Goal: Task Accomplishment & Management: Complete application form

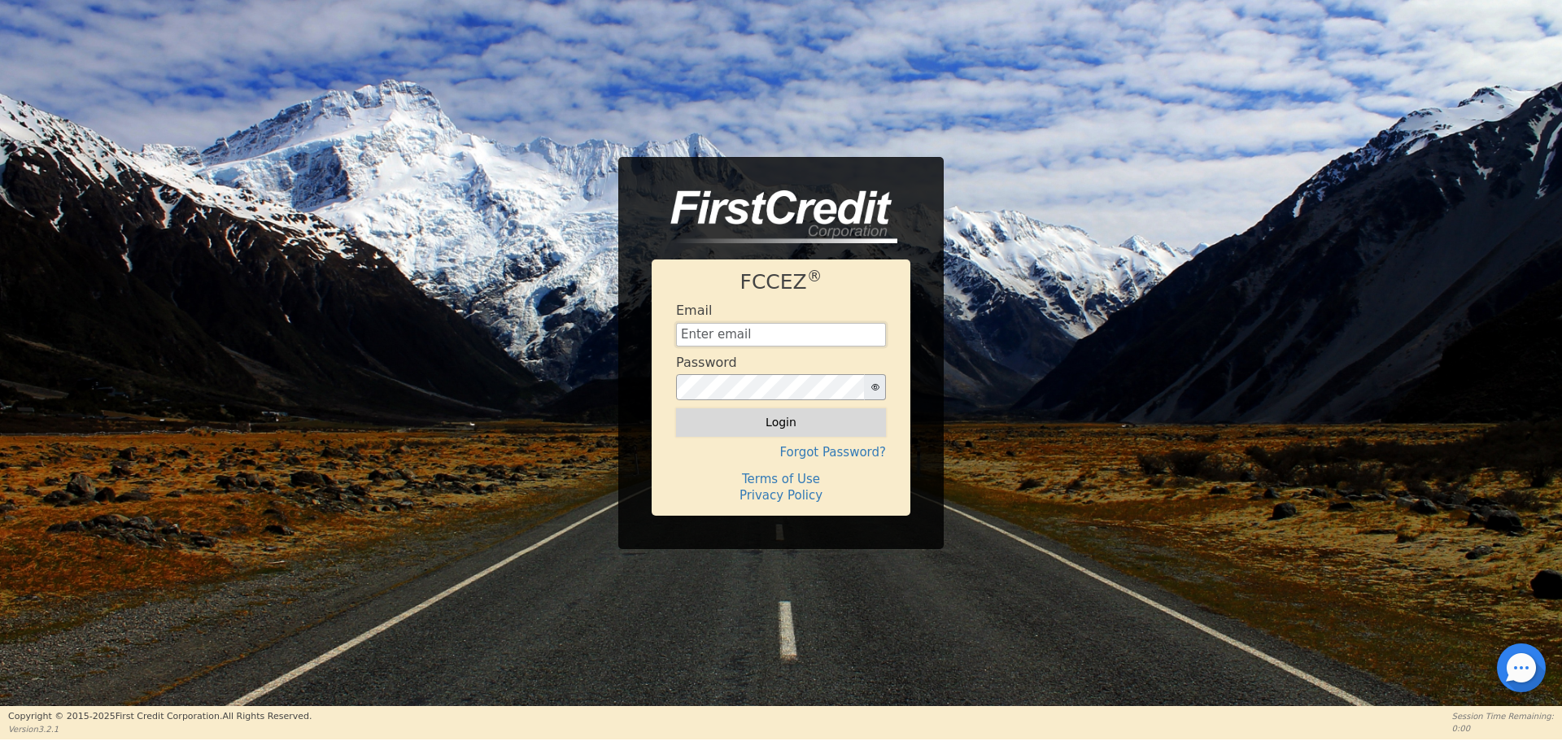
type input "[EMAIL_ADDRESS][DOMAIN_NAME]"
click at [761, 420] on button "Login" at bounding box center [781, 422] width 210 height 28
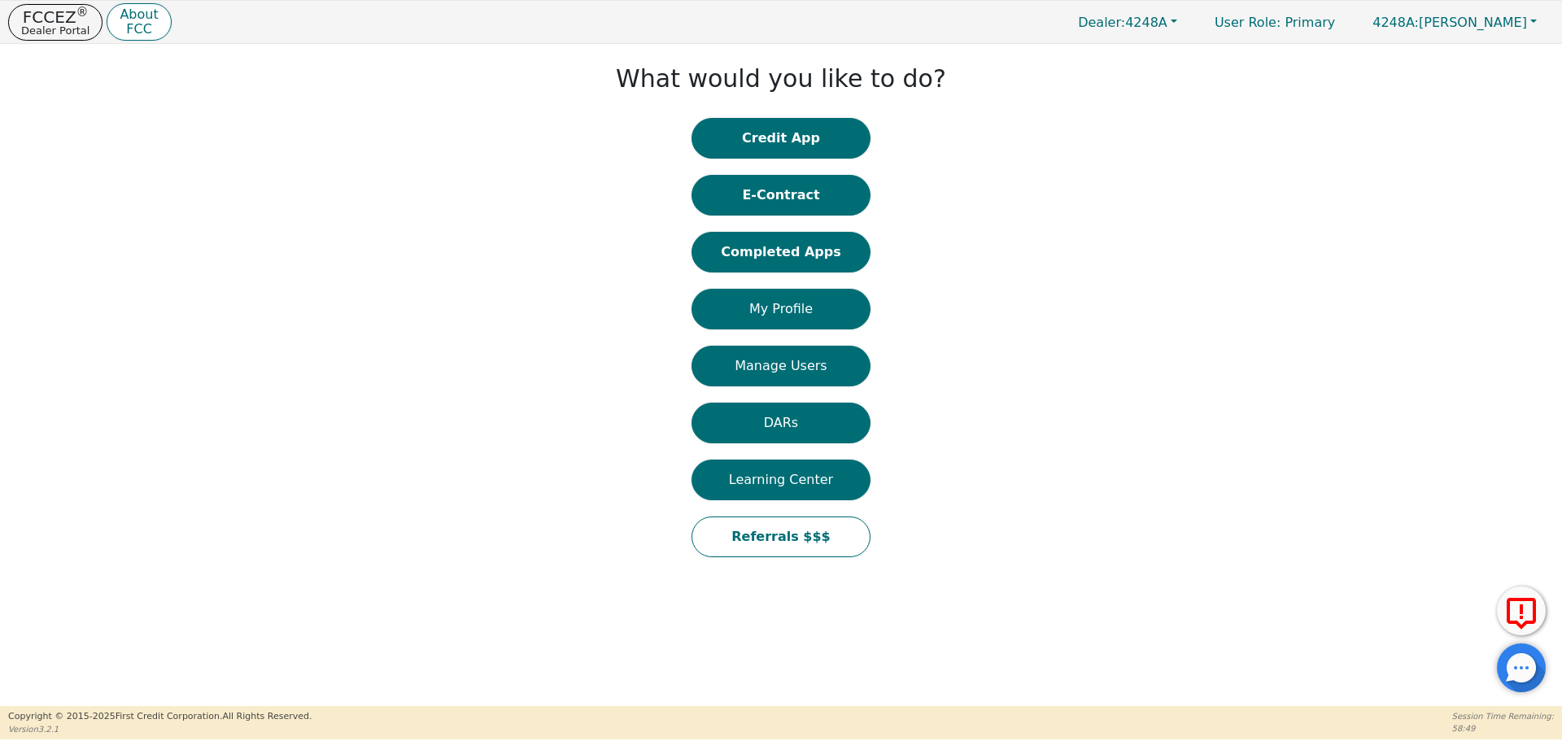
click at [750, 161] on div "Credit App E-Contract Completed Apps My Profile Manage Users DARs Learning Cent…" at bounding box center [781, 346] width 179 height 456
click at [738, 150] on button "Credit App" at bounding box center [781, 138] width 179 height 41
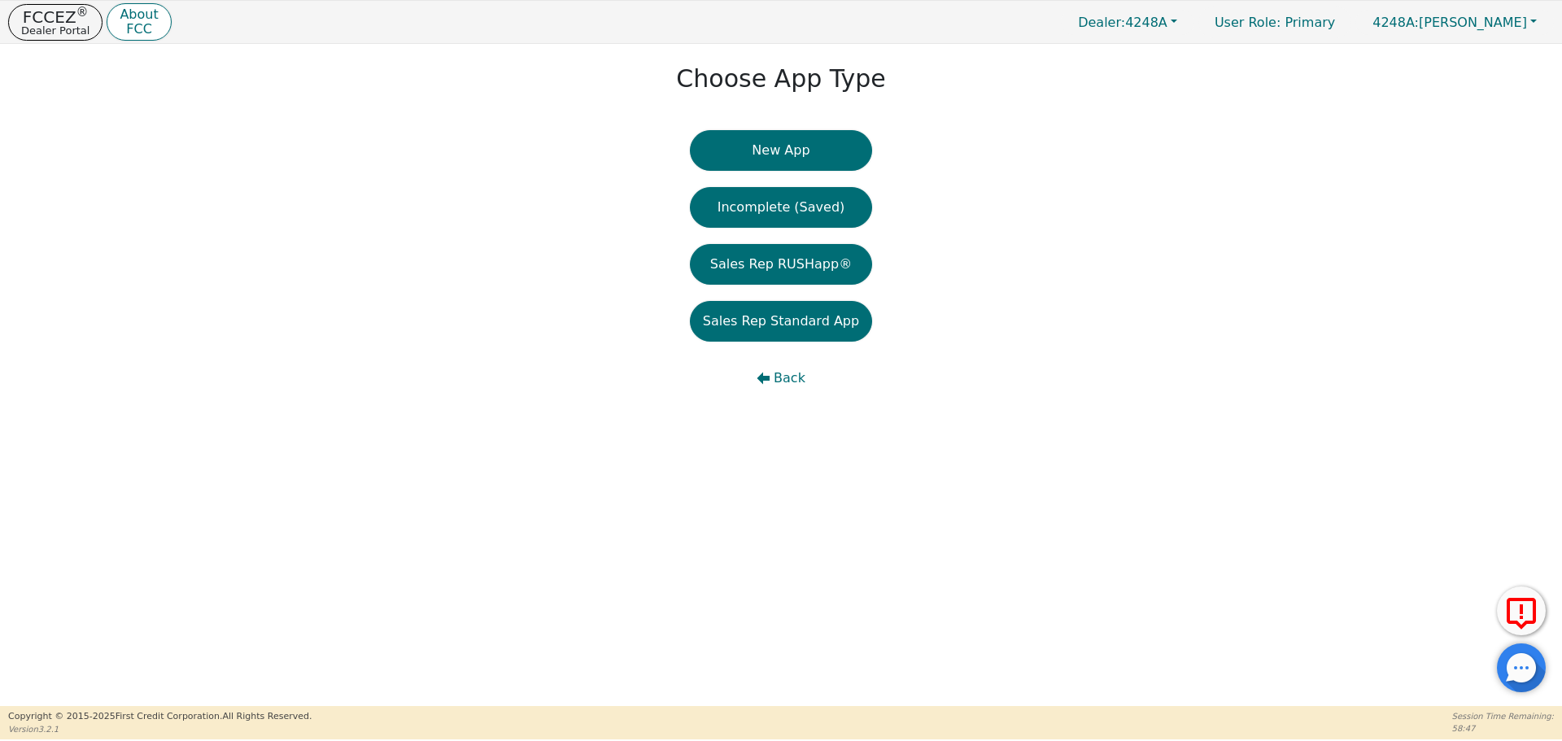
click at [738, 150] on button "New App" at bounding box center [781, 150] width 182 height 41
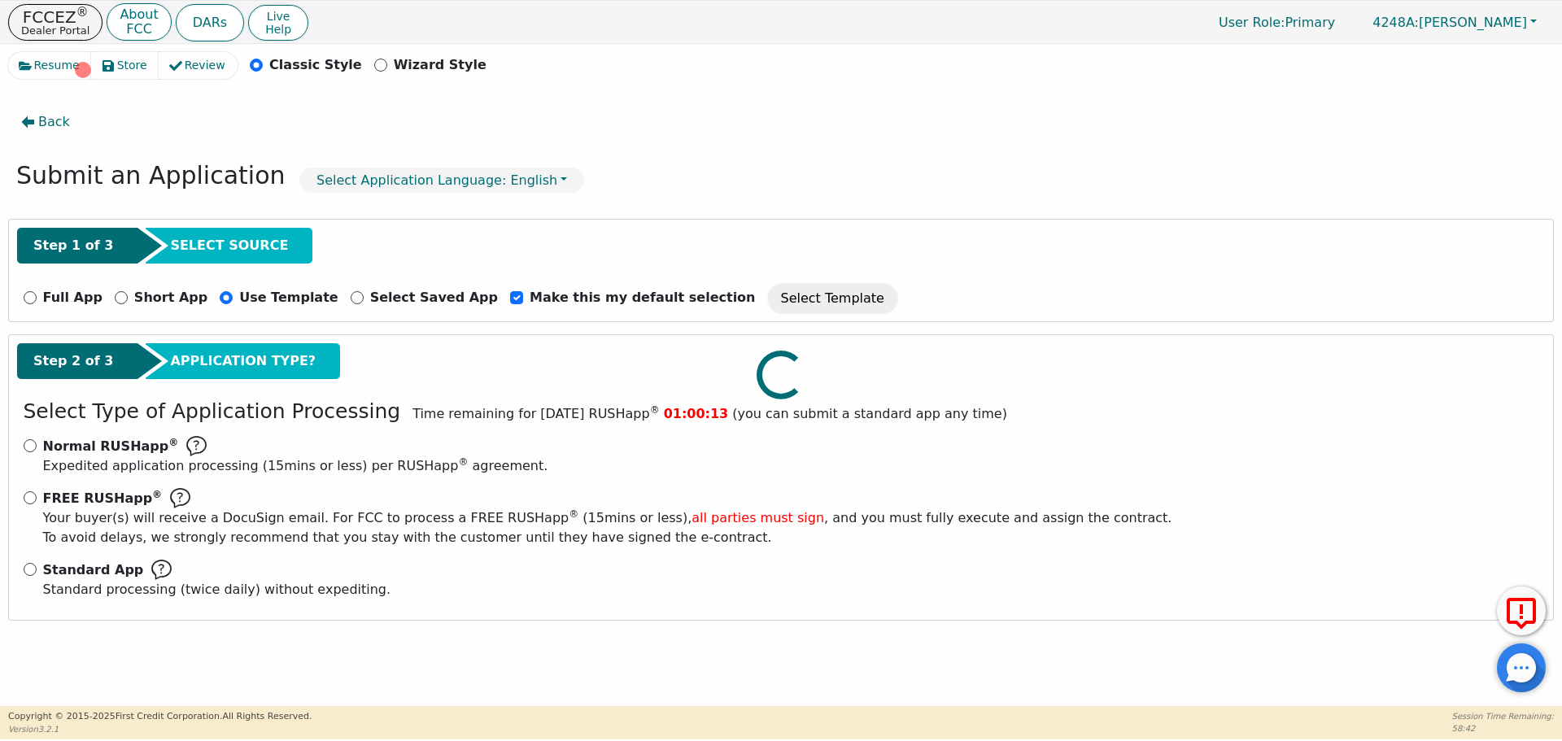
click at [30, 52] on div at bounding box center [781, 52] width 1546 height 0
click at [26, 52] on div at bounding box center [781, 52] width 1546 height 0
click at [28, 572] on input "Standard App Standard processing (twice daily) without expediting." at bounding box center [30, 569] width 13 height 13
radio input "true"
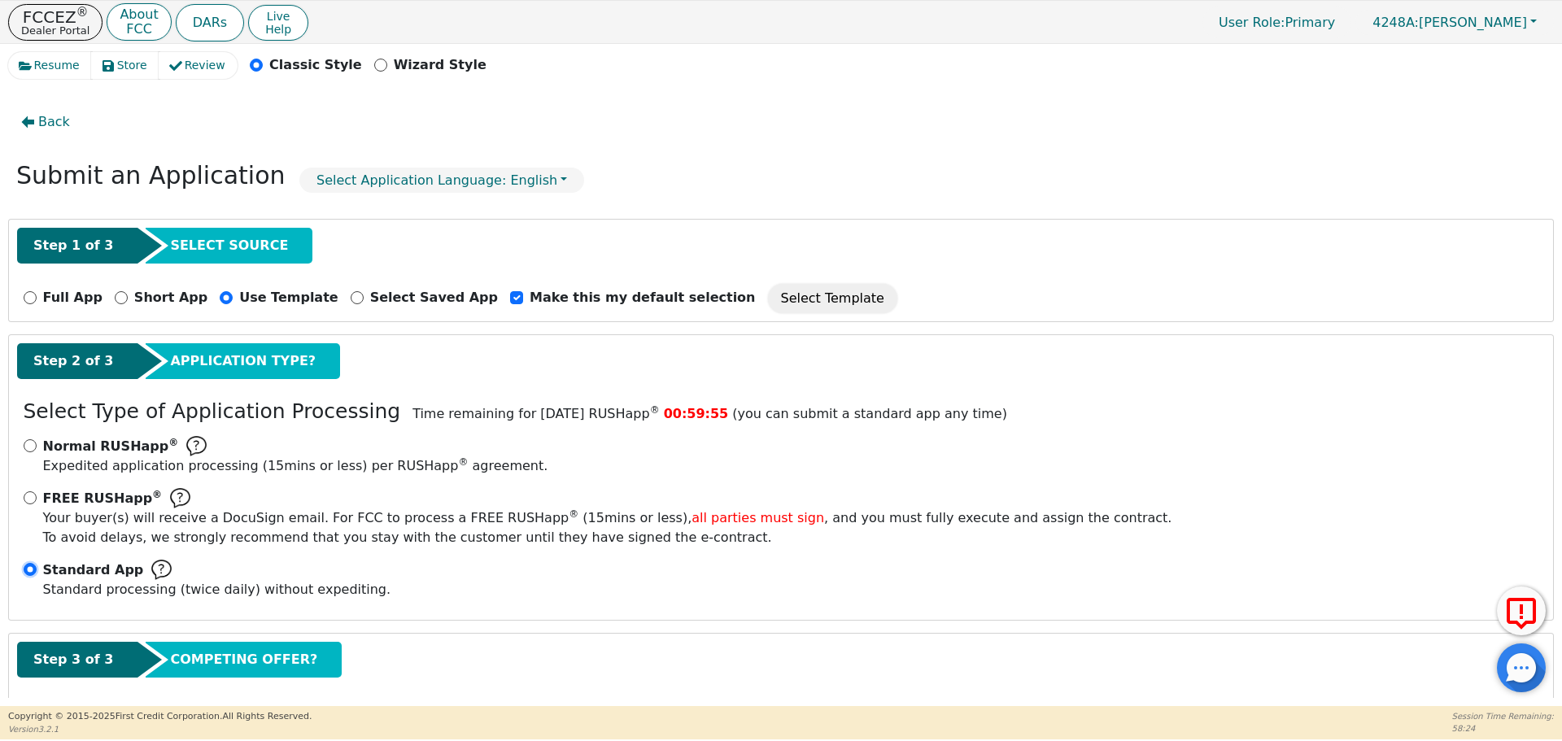
scroll to position [81, 0]
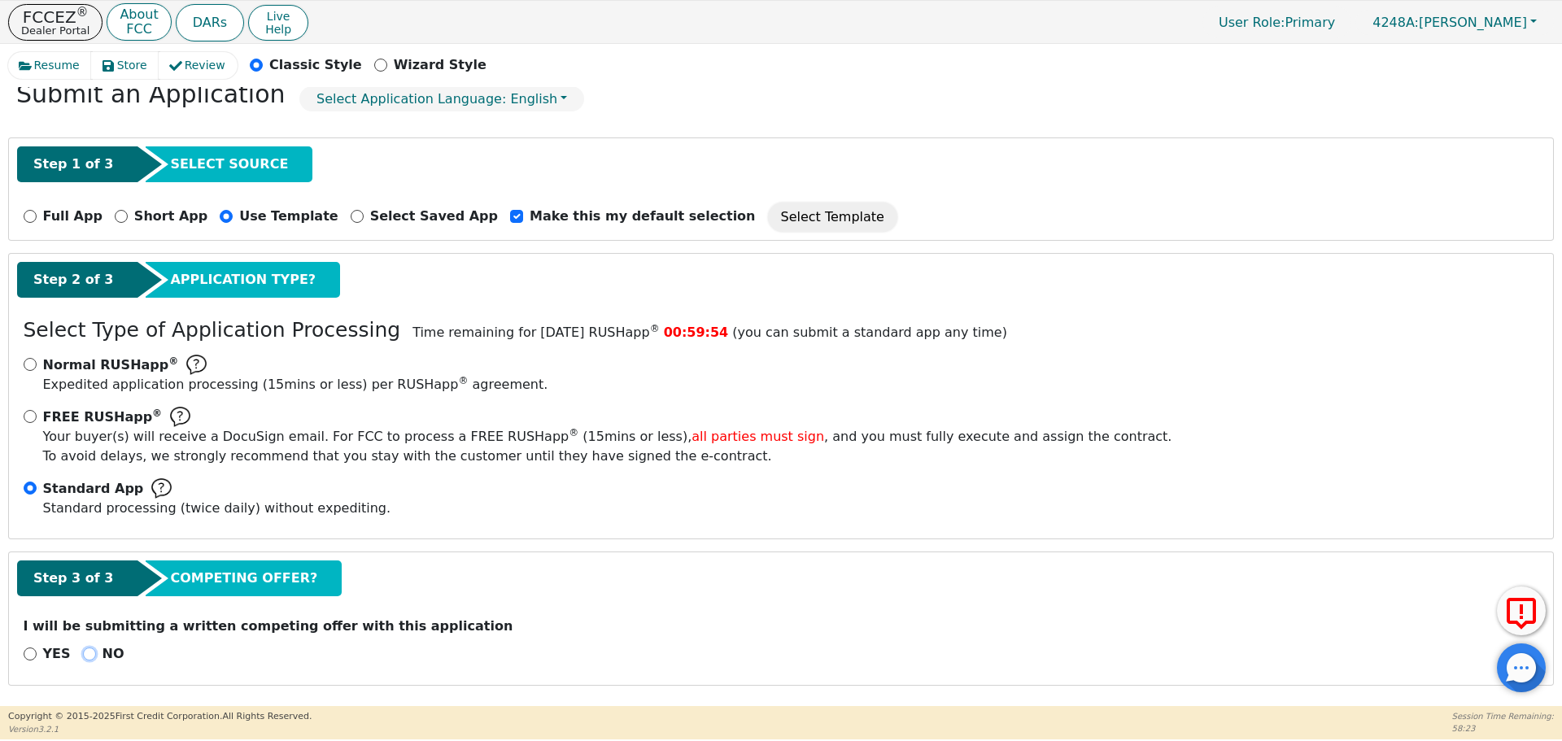
click at [83, 656] on input "NO" at bounding box center [89, 654] width 13 height 13
radio input "true"
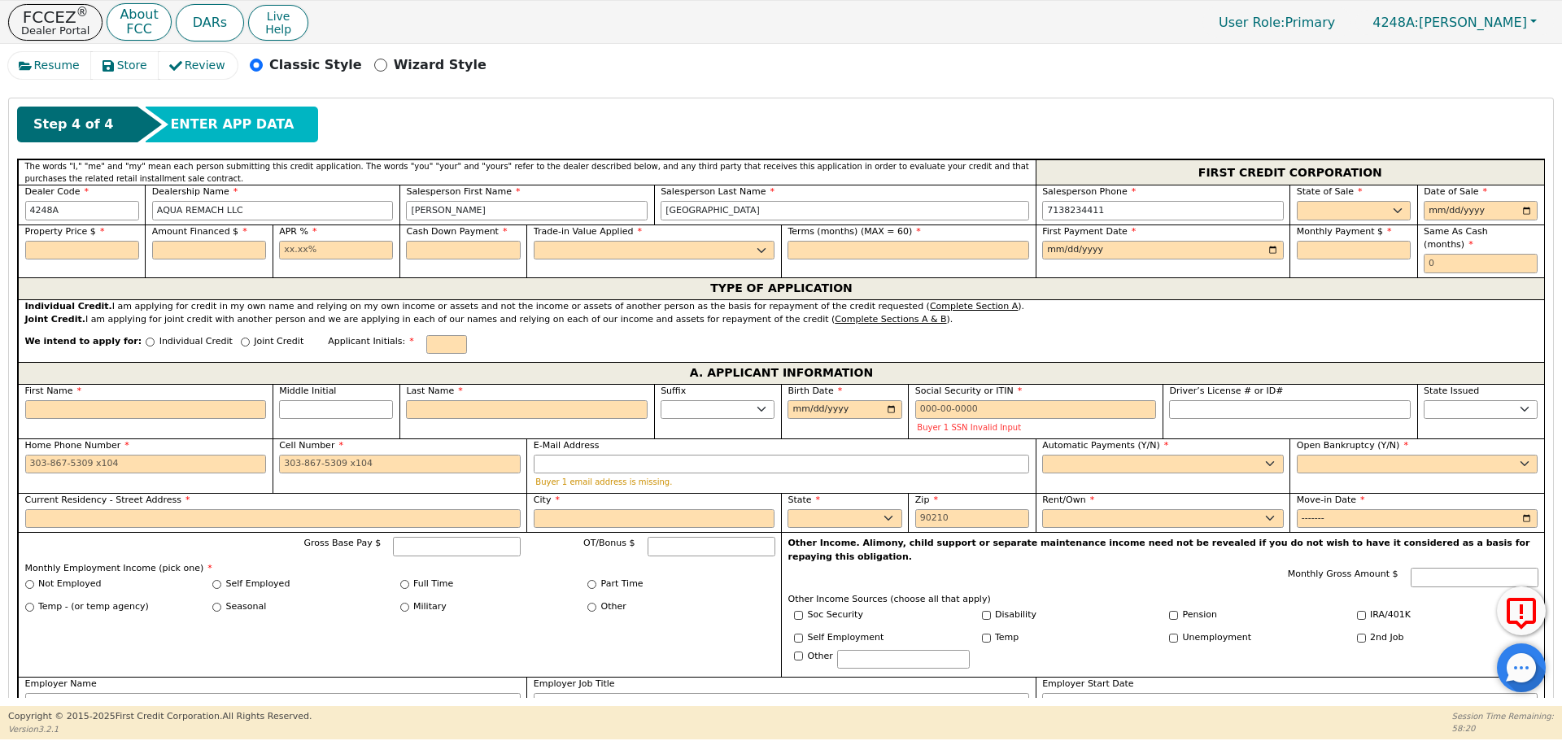
scroll to position [675, 0]
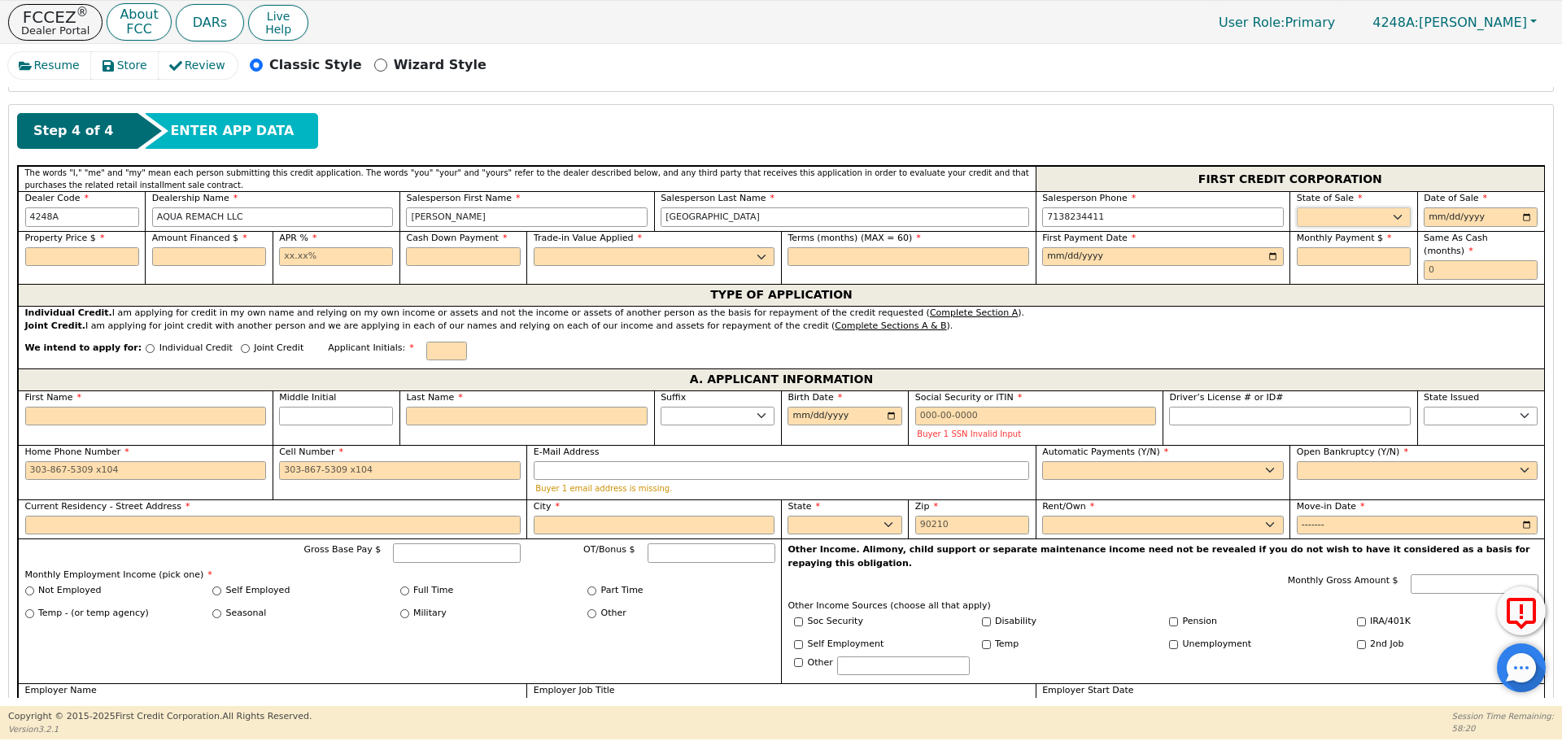
click at [1312, 218] on select "AK AL AR AZ CA CO CT DC DE FL [GEOGRAPHIC_DATA] HI IA ID IL IN KS [GEOGRAPHIC_D…" at bounding box center [1354, 217] width 114 height 20
select select "[GEOGRAPHIC_DATA]"
click at [1297, 207] on select "AK AL AR AZ CA CO CT DC DE FL [GEOGRAPHIC_DATA] HI IA ID IL IN KS [GEOGRAPHIC_D…" at bounding box center [1354, 217] width 114 height 20
type input "0001-08-15"
type input "[DATE]"
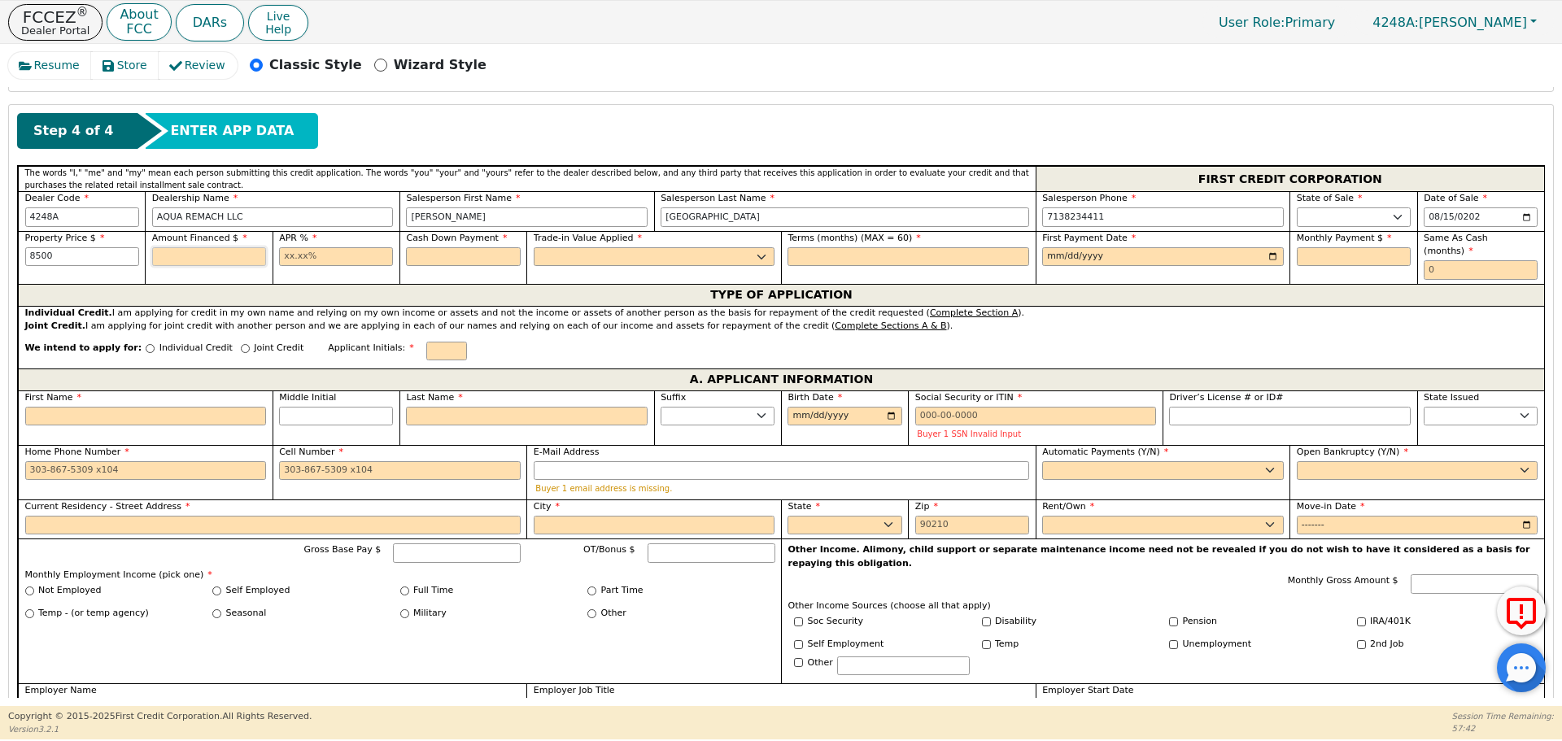
type input "8500.00"
type input "17.99"
type input "0.00"
select select "n"
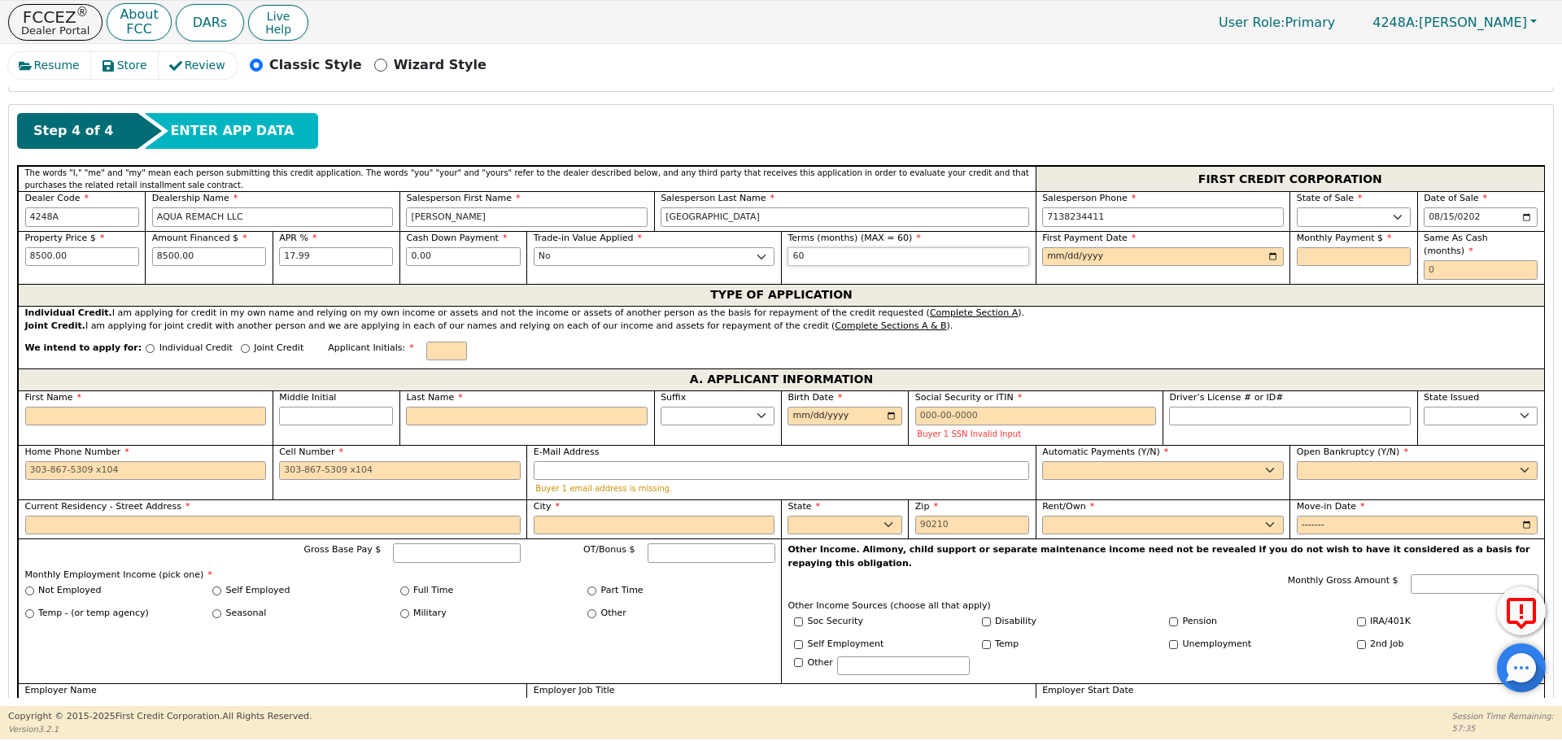
type input "60"
type input "[DATE]"
type input "215.80"
type input "0"
click at [241, 342] on div "Joint Credit" at bounding box center [272, 353] width 63 height 22
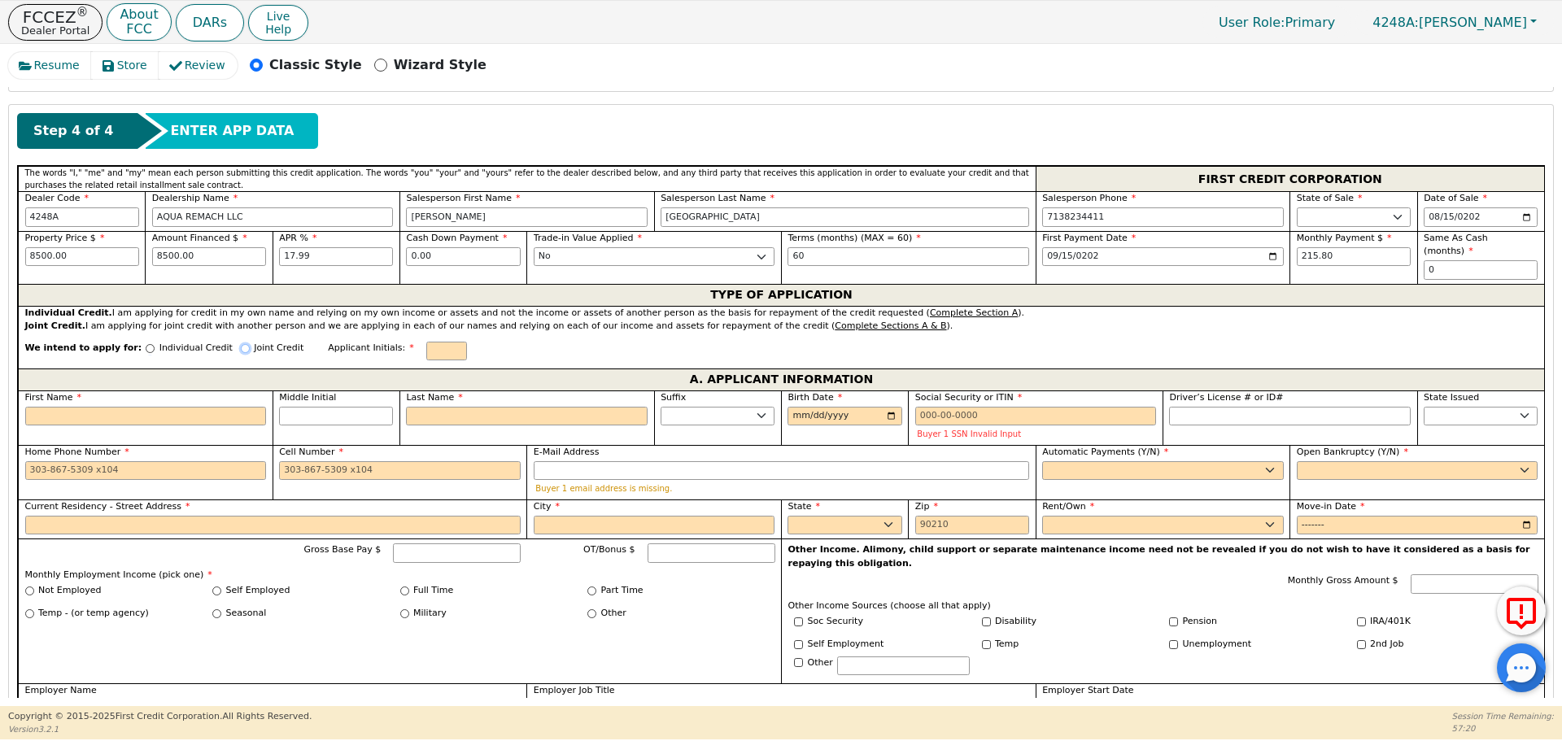
click at [241, 344] on input "Joint Credit" at bounding box center [245, 348] width 9 height 9
radio input "true"
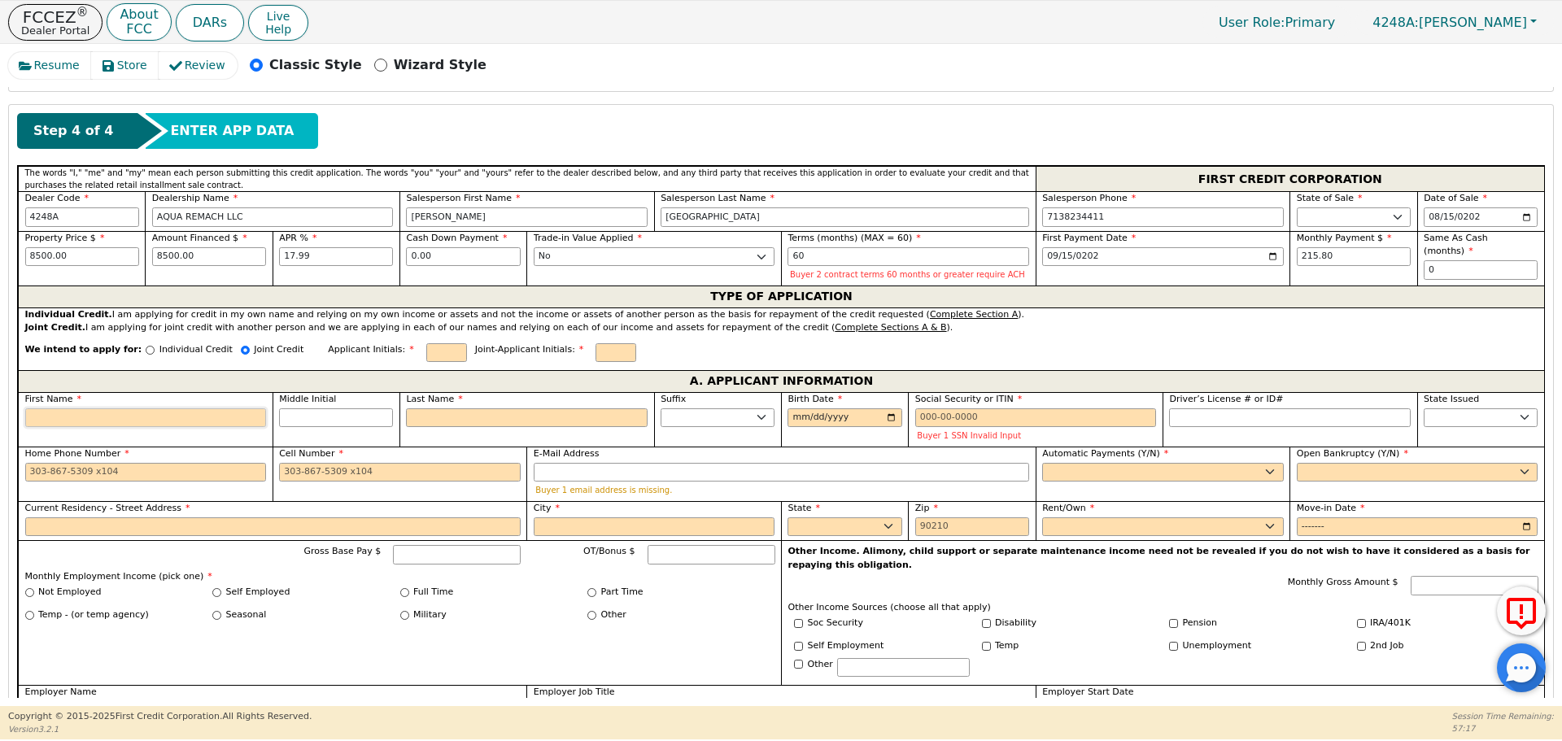
click at [221, 412] on input "First Name" at bounding box center [146, 418] width 242 height 20
type input "M"
type input "Ma"
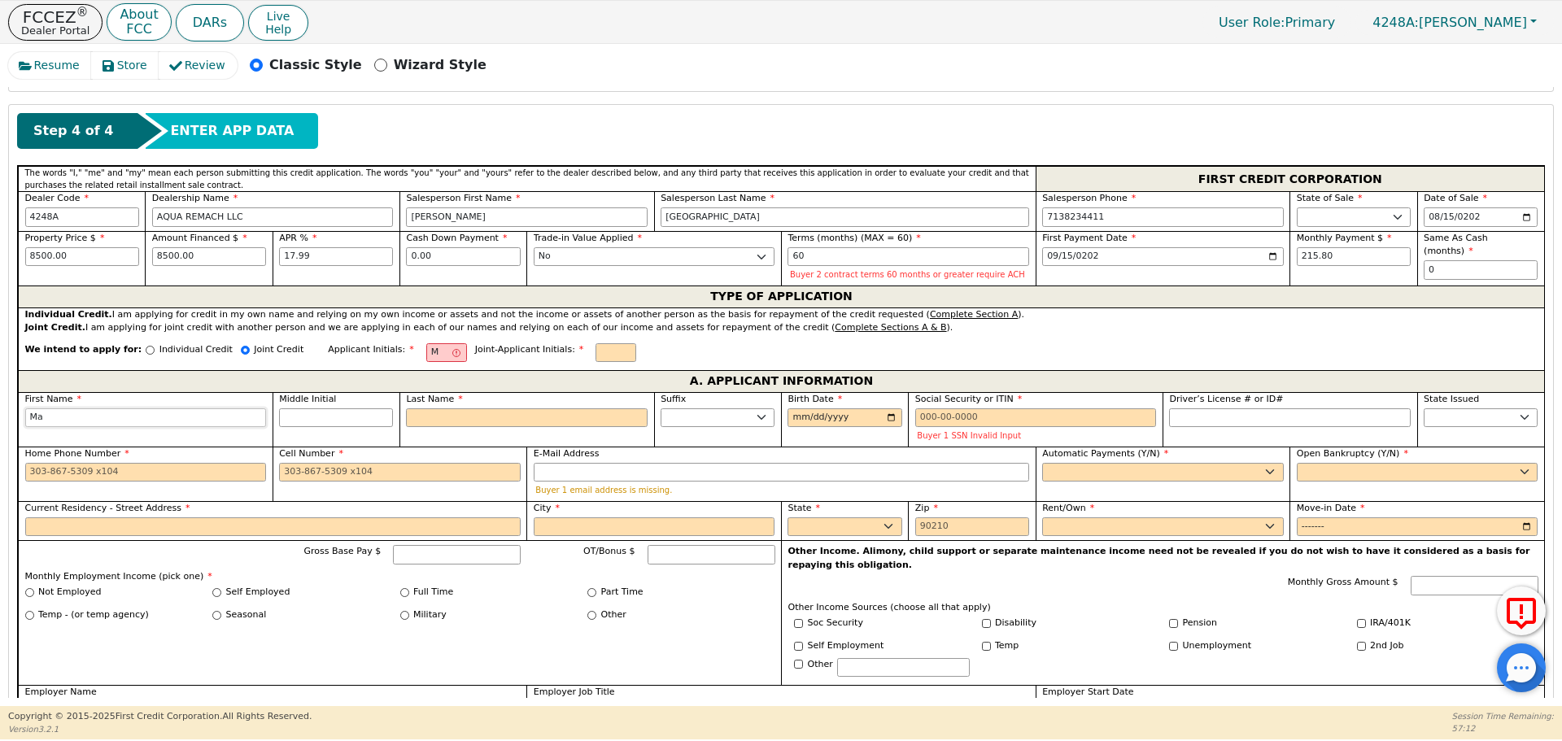
type input "Ma"
type input "Marl"
type input "Marlo"
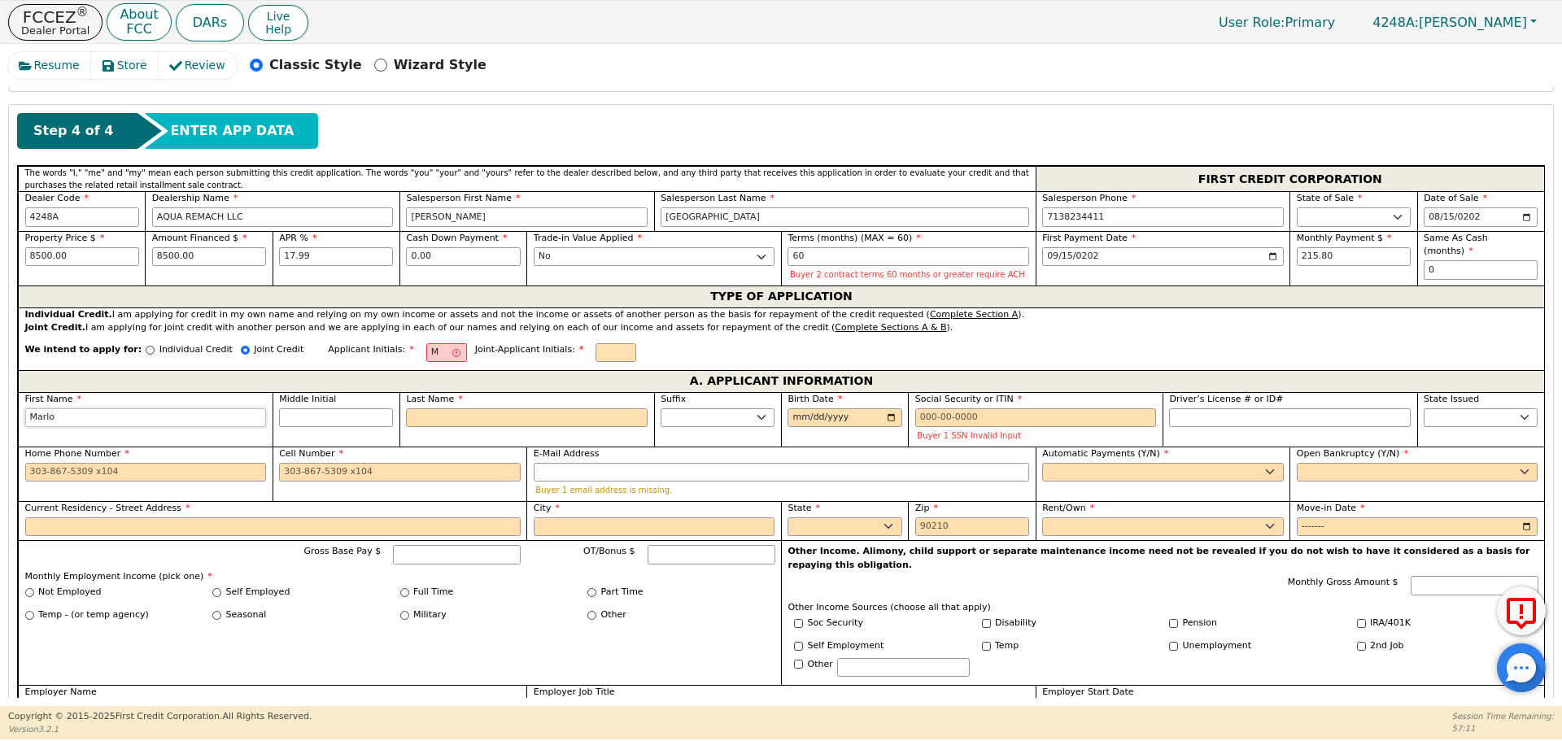
type input "[PERSON_NAME]"
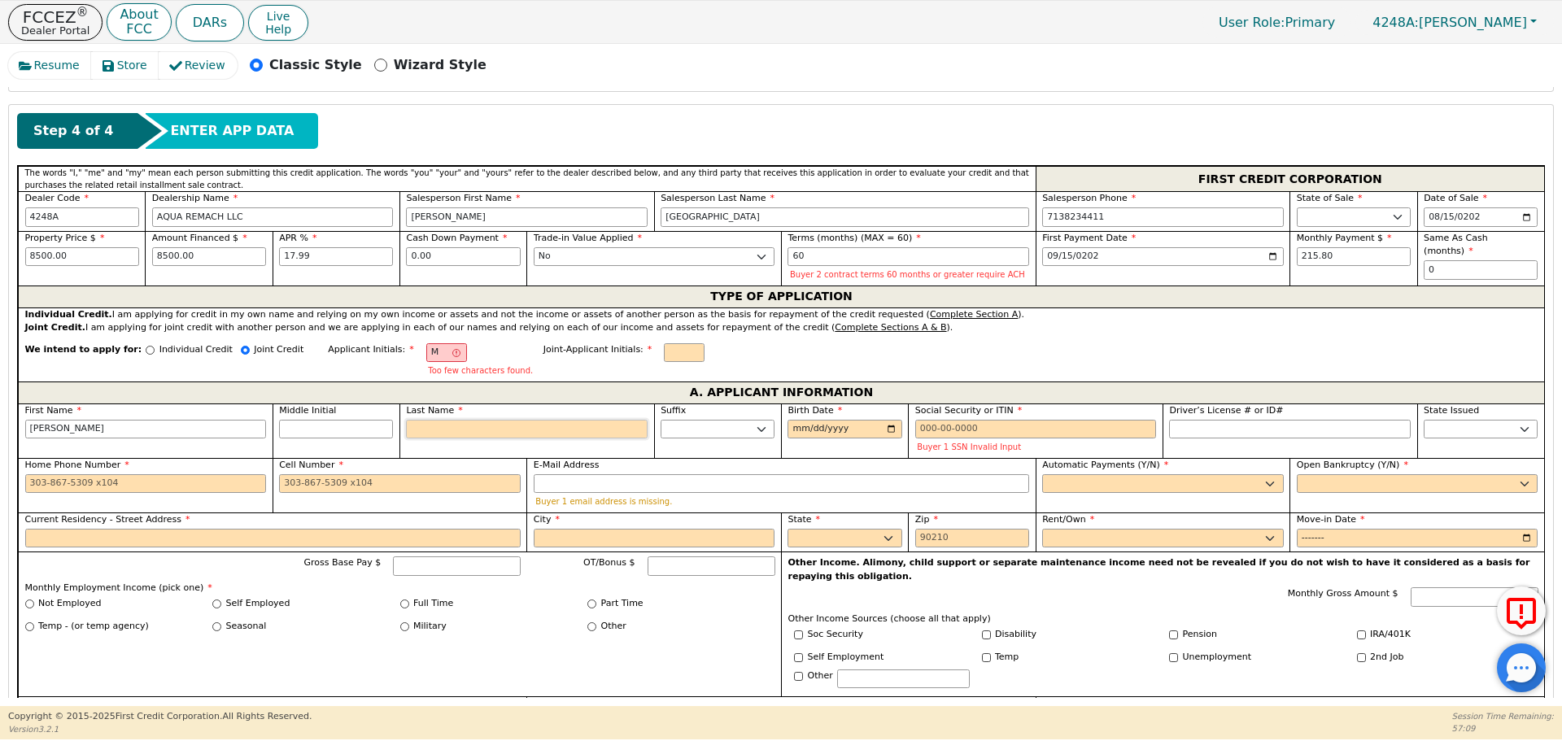
type input "MB"
type input "B"
type input "[PERSON_NAME]"
type input "Be"
type input "[PERSON_NAME]"
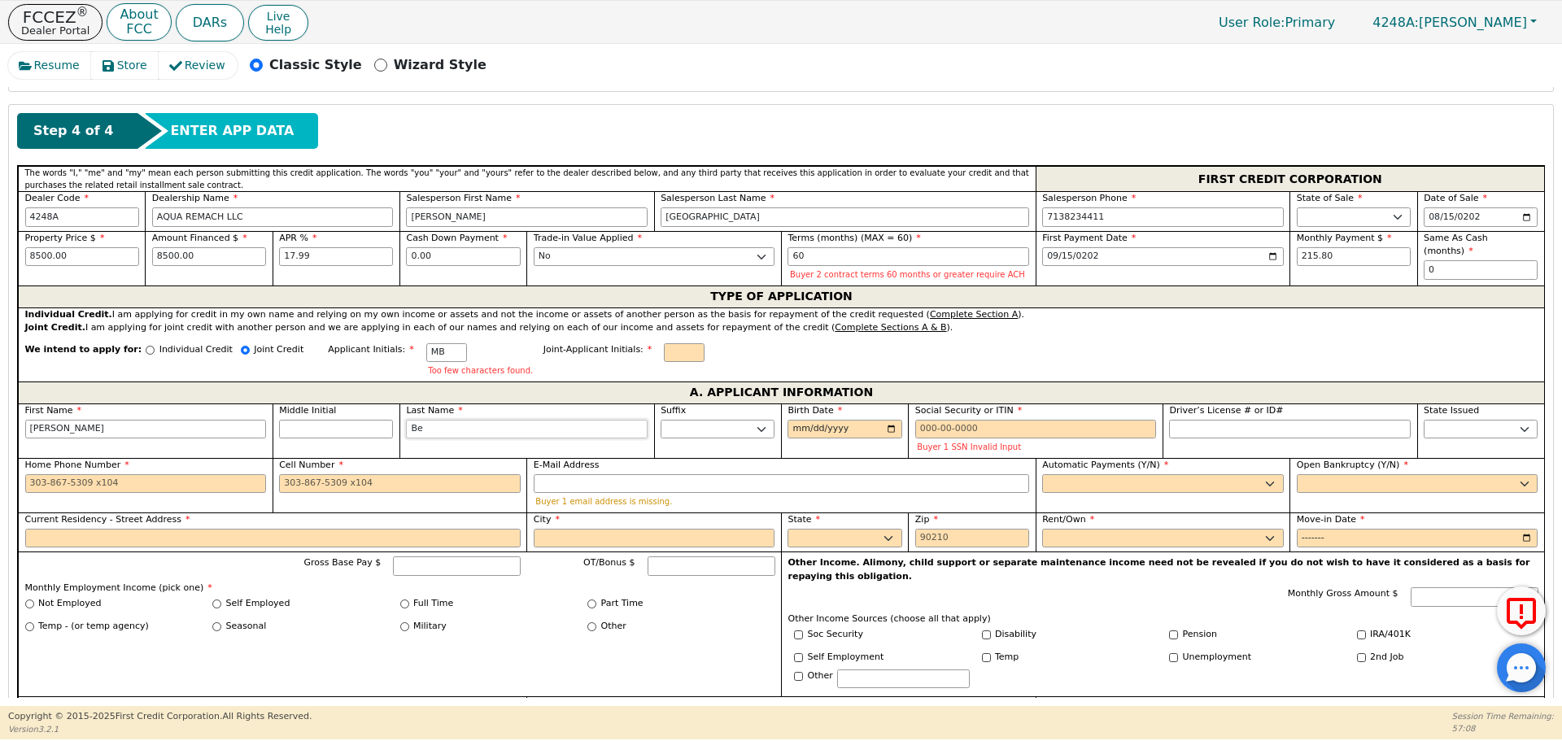
type input "Bet"
type input "[PERSON_NAME]"
type input "Betan"
type input "[PERSON_NAME]"
type input "Betanc"
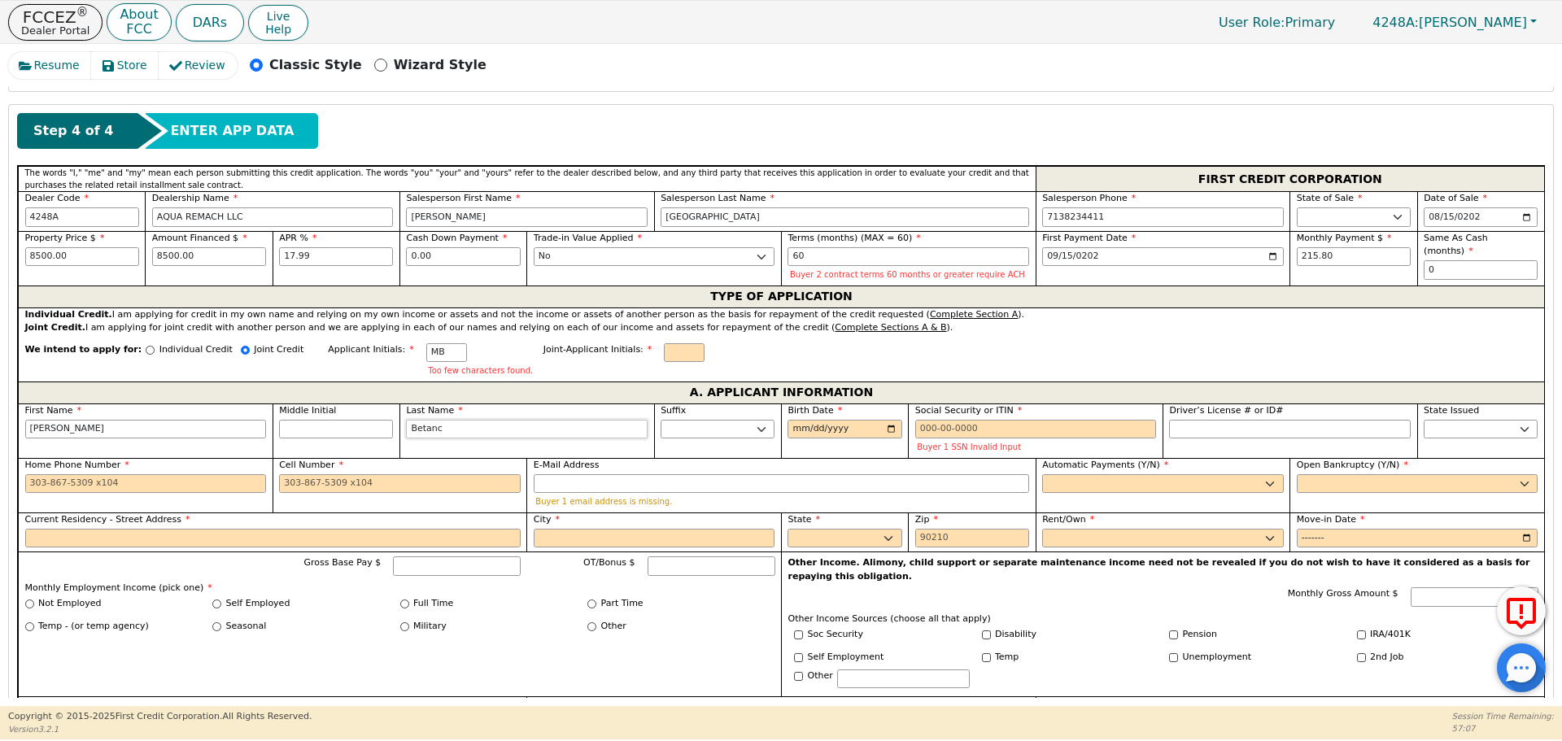
type input "[PERSON_NAME]"
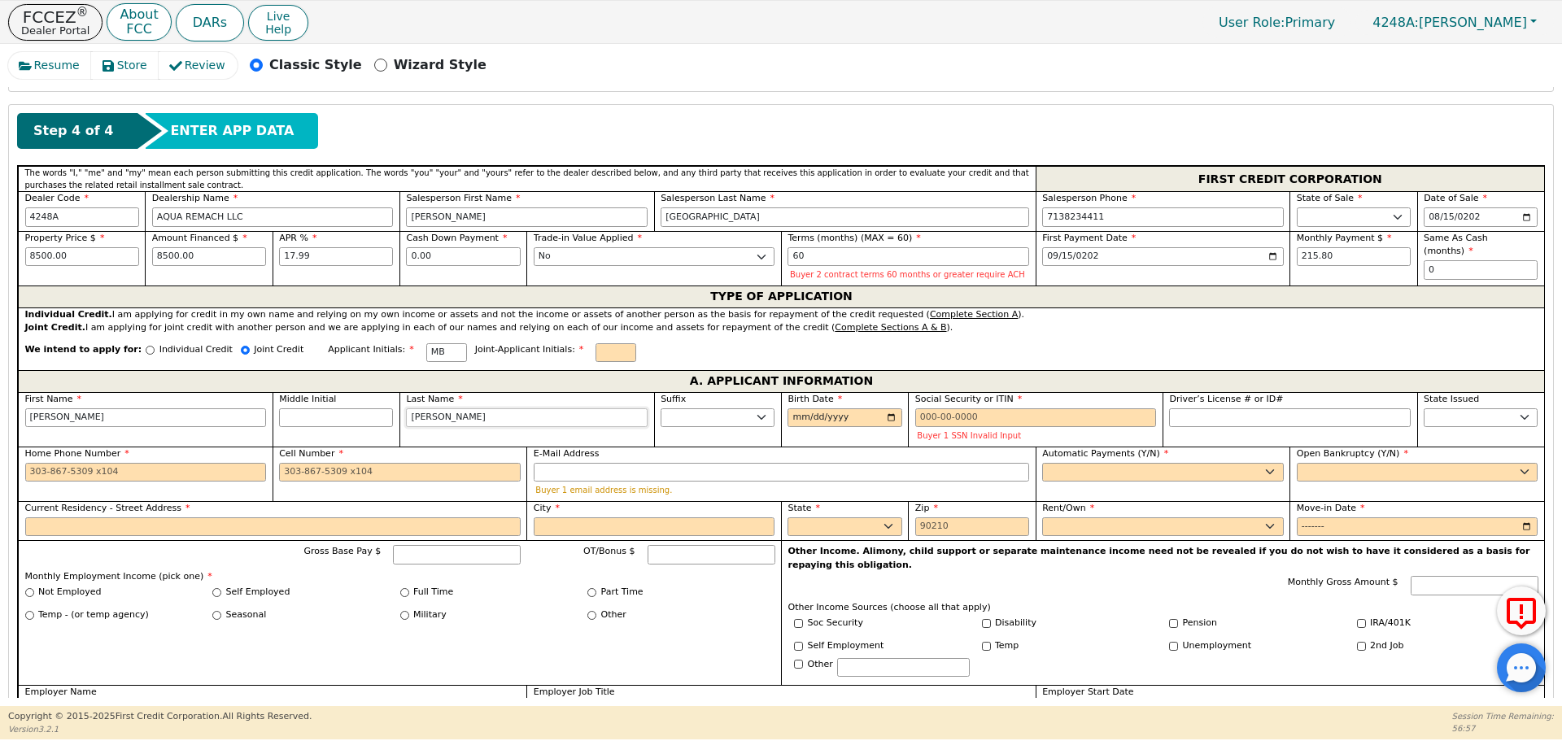
type input "Betanco0"
type input "[PERSON_NAME] Betanco0"
type input "Betanco09"
type input "[PERSON_NAME] Betanco09"
type input "Betanco092"
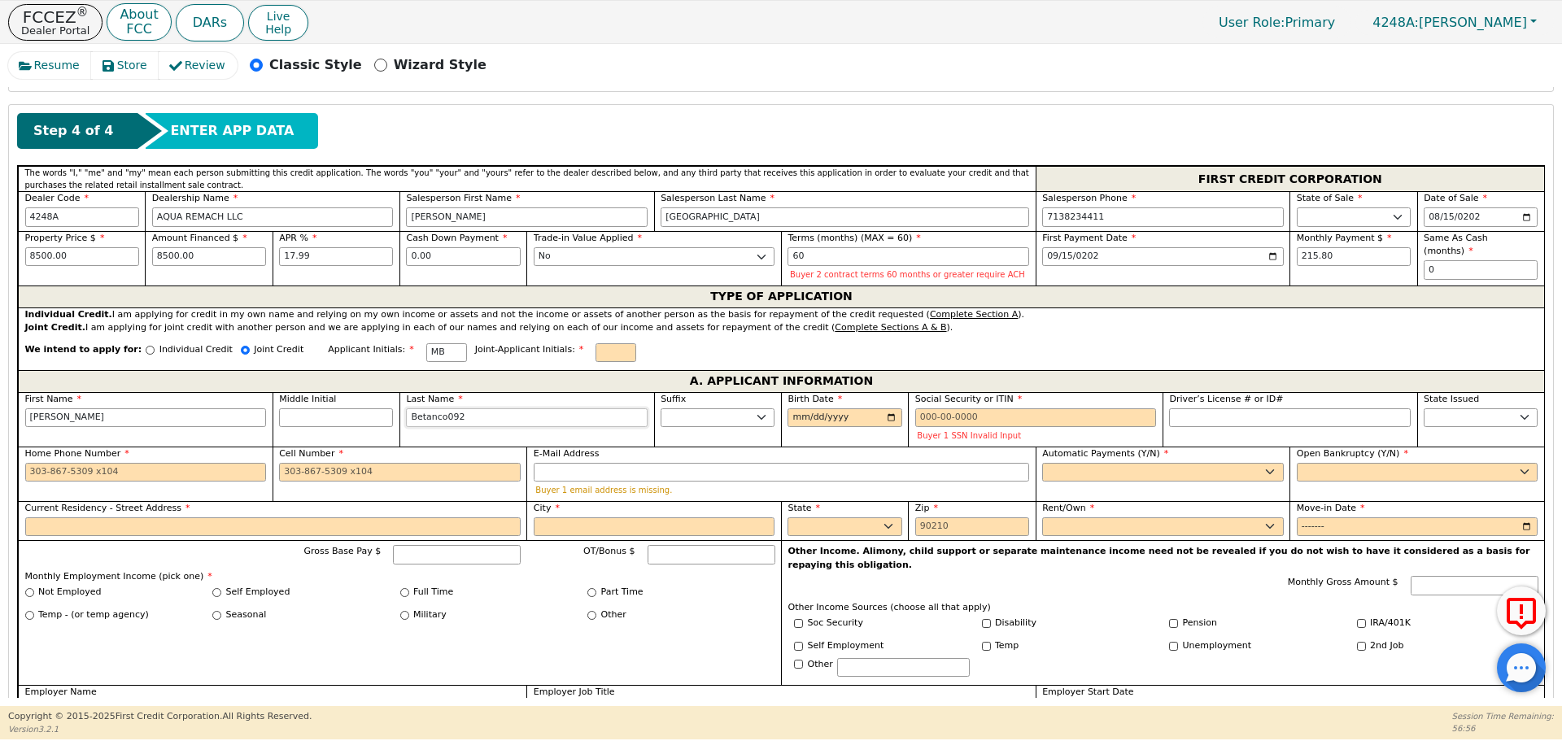
type input "[PERSON_NAME] Betanco092"
type input "Betanco0924"
type input "[PERSON_NAME] Betanco0924"
type input "Betanco09241"
type input "[PERSON_NAME] Betanco09241"
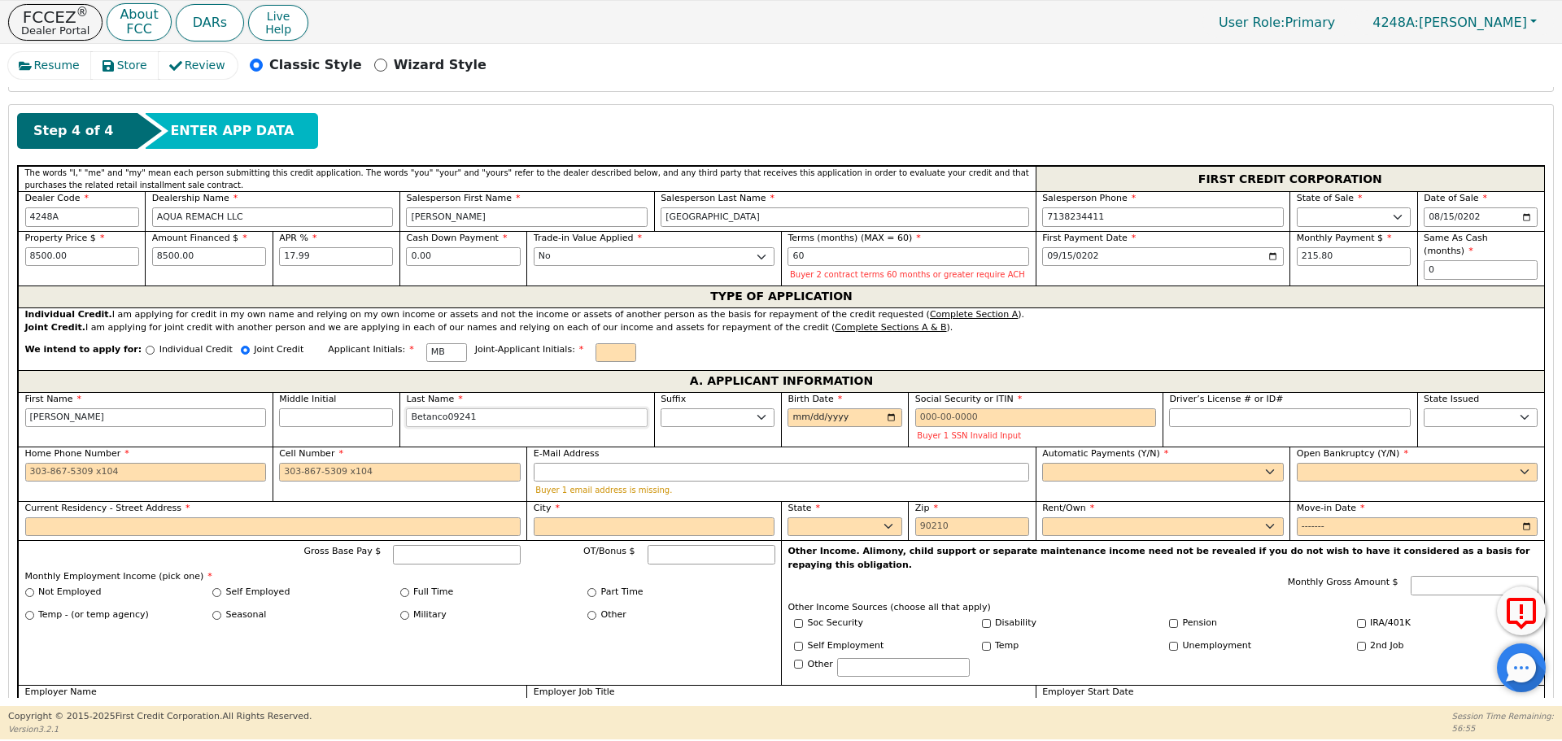
type input "Betanco092419"
type input "[PERSON_NAME] Betanco092419"
type input "Betanco0924198"
type input "[PERSON_NAME] Betanco0924198"
type input "Betanco09241986"
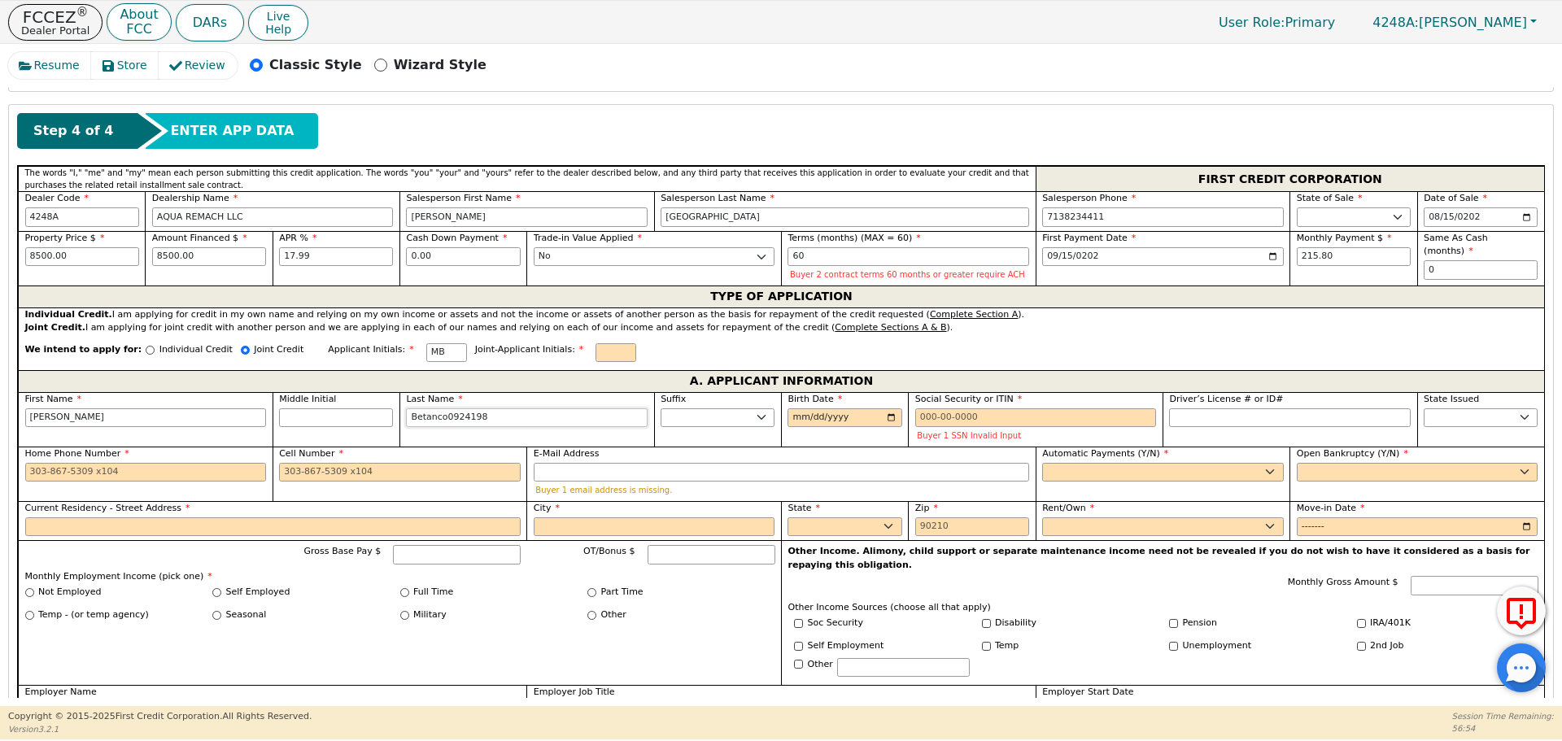
type input "[PERSON_NAME] Betanco09241986"
type input "Betanco09241986"
type input "[DATE]"
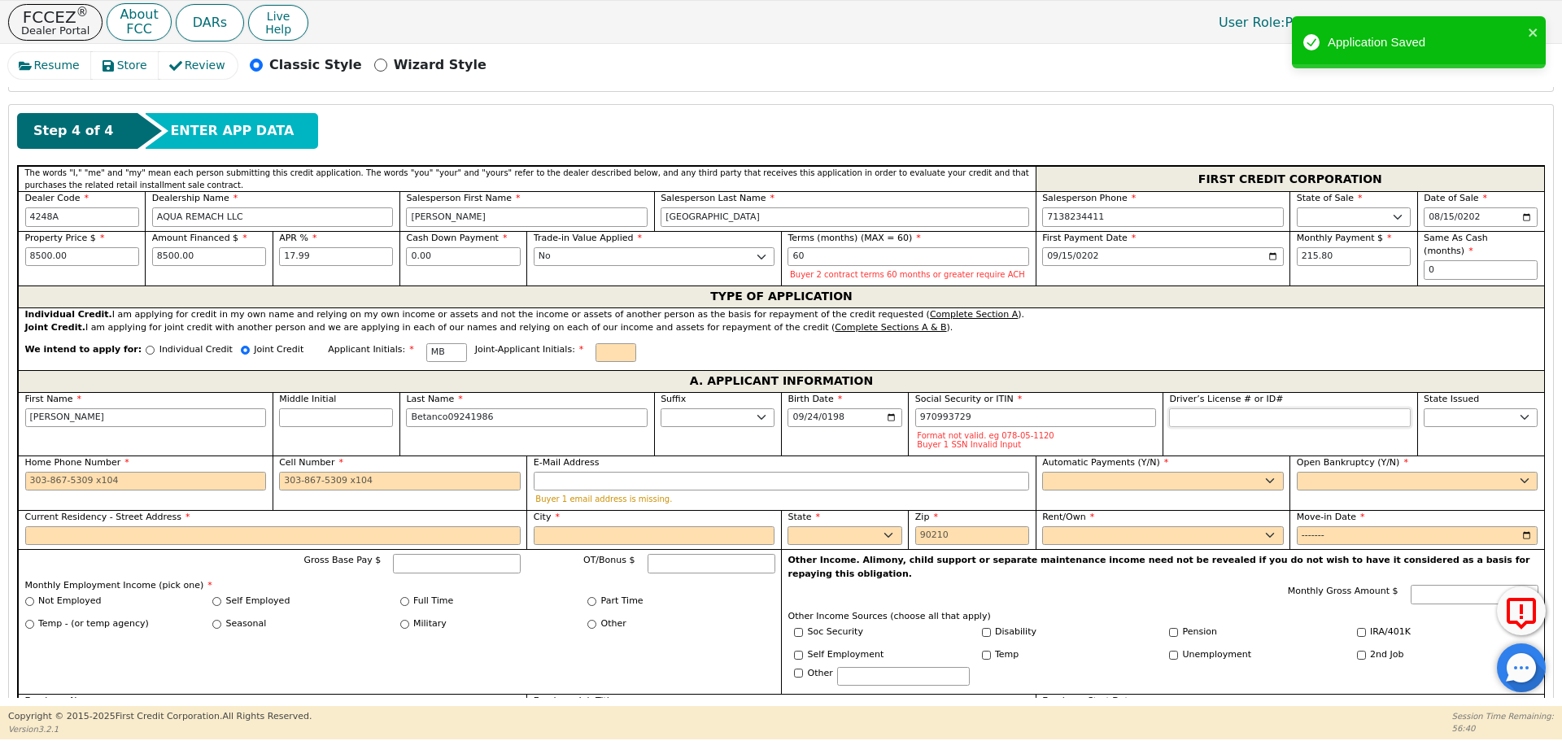
type input "***-**-3729"
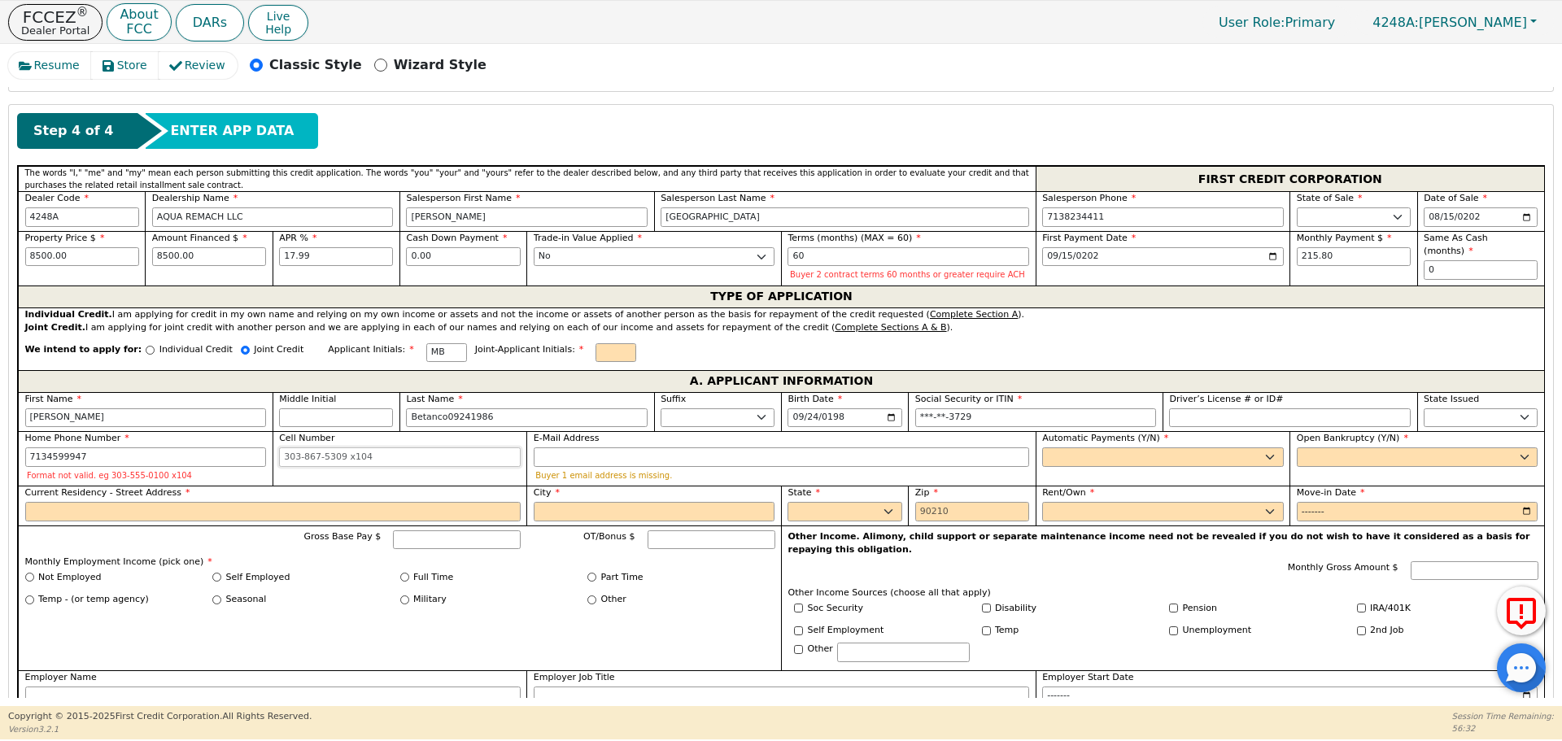
type input "[PHONE_NUMBER]"
select select "y"
type input "[PERSON_NAME] Betanco09241986"
select select "n"
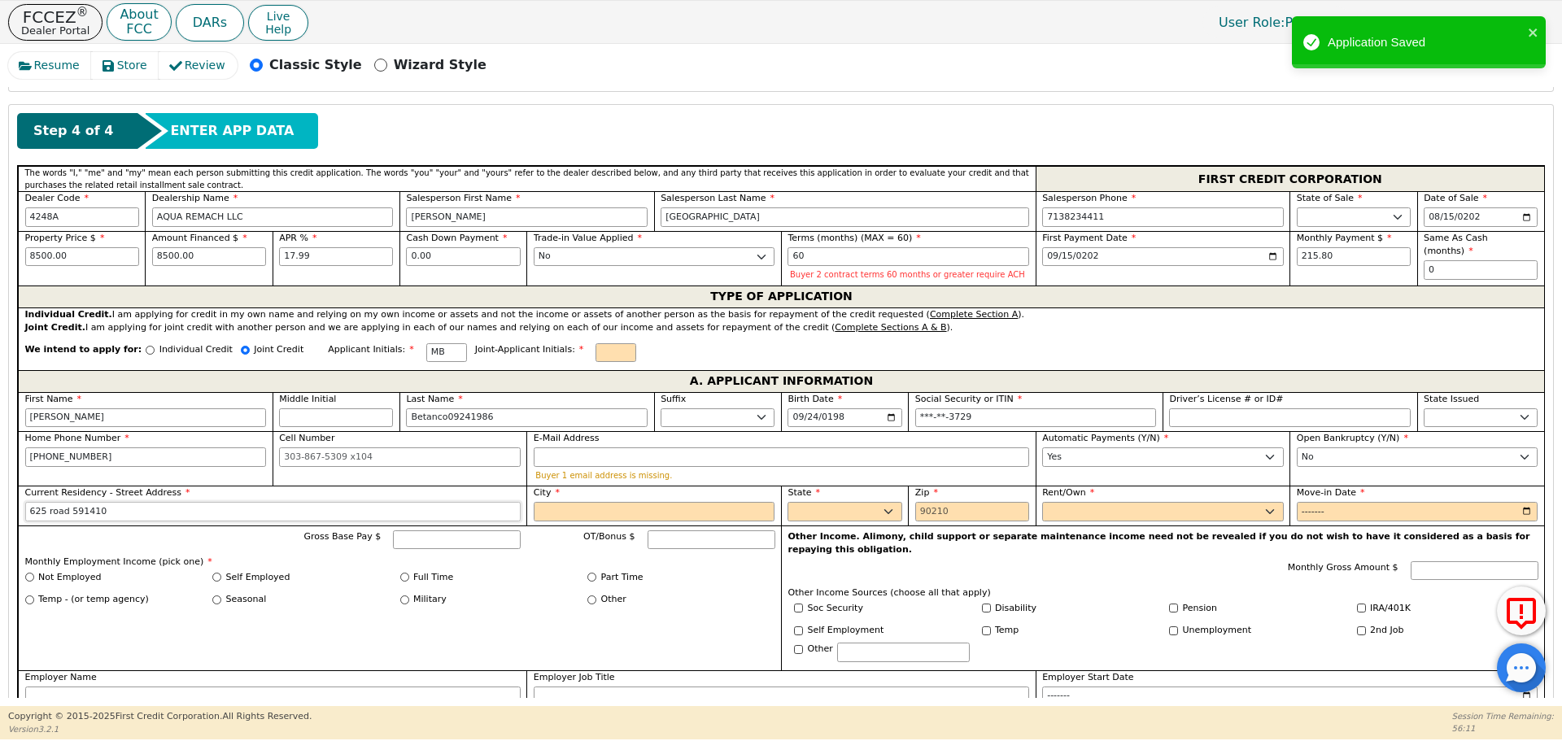
type input "625 road 591410"
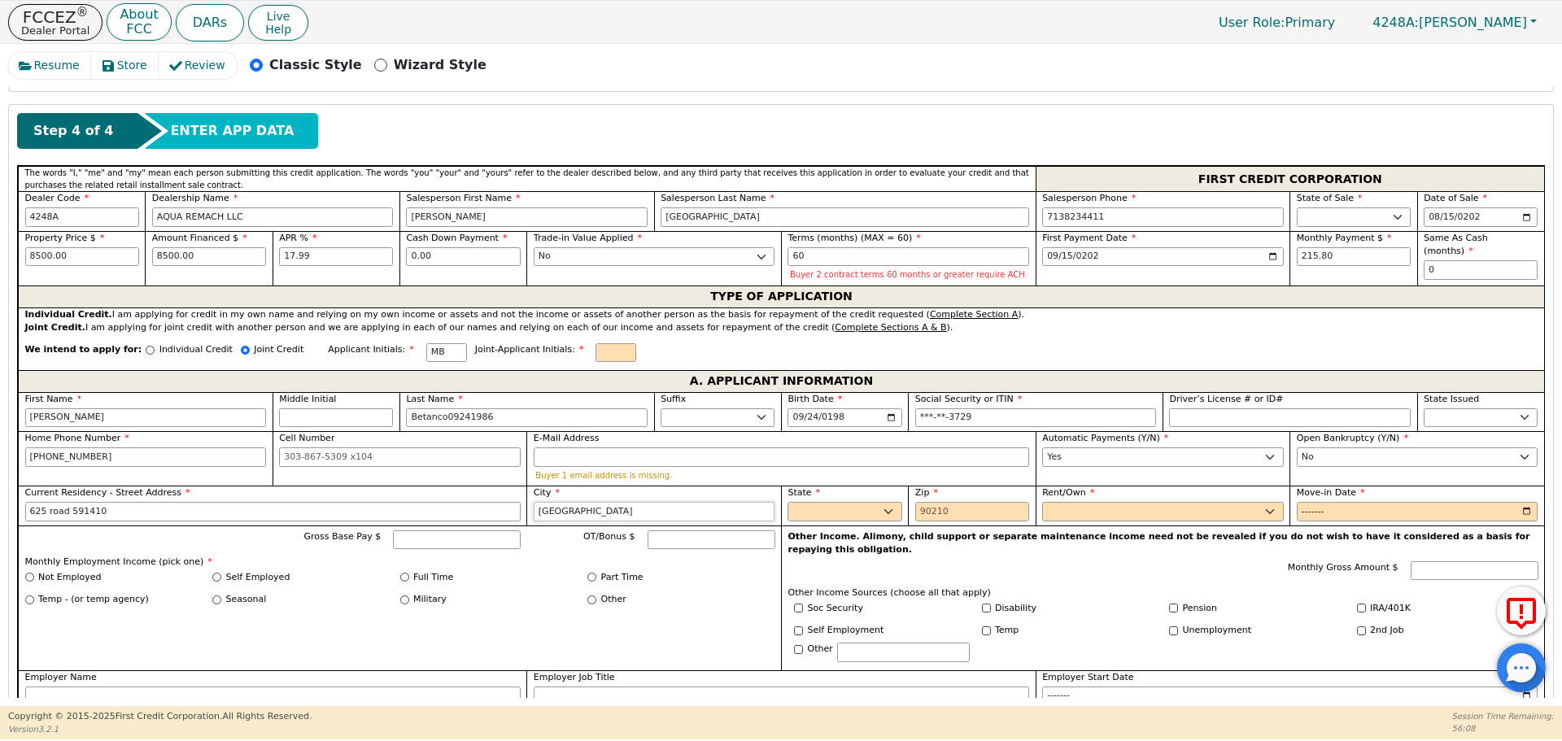
type input "[GEOGRAPHIC_DATA]"
select select "[GEOGRAPHIC_DATA]"
type input "77327"
select select "Own"
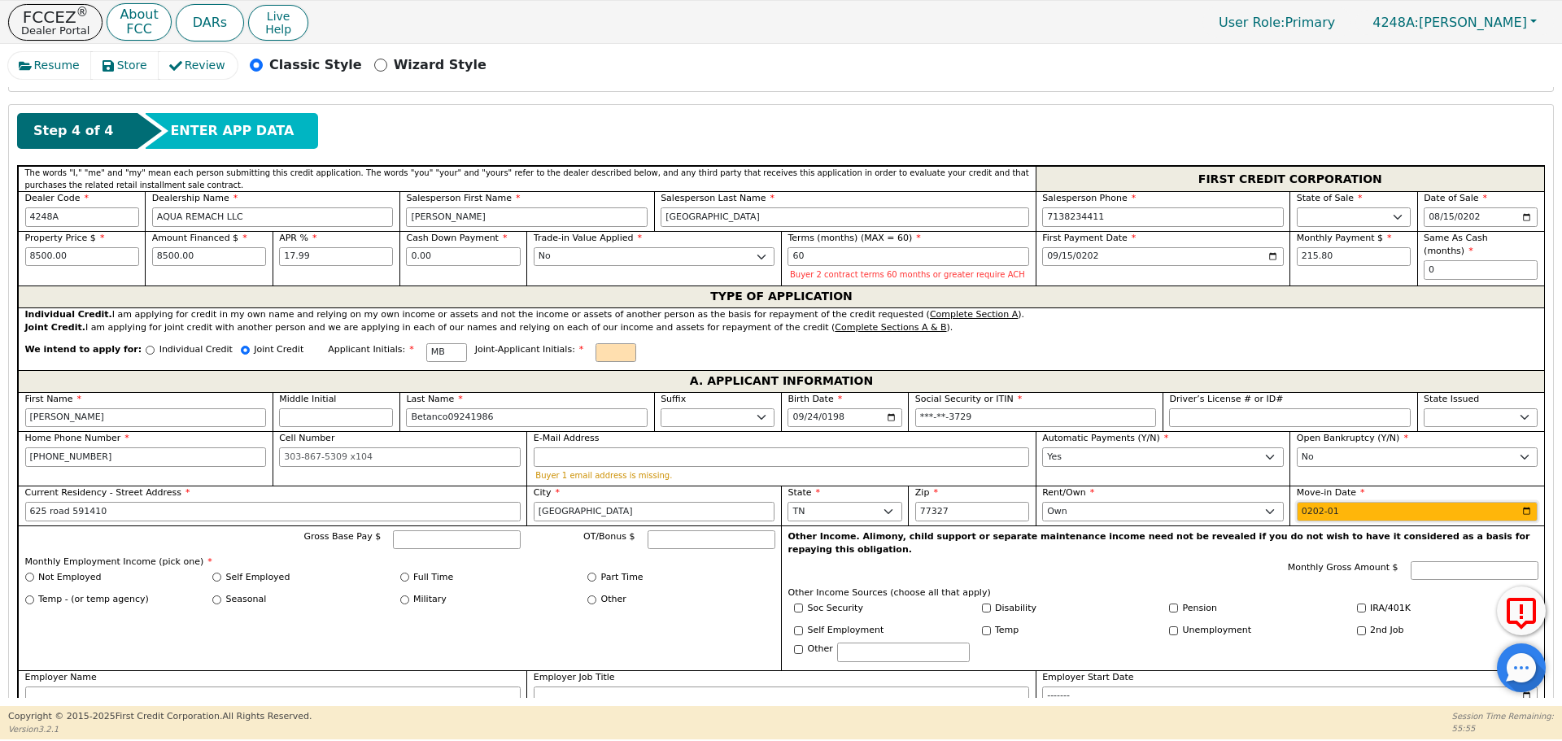
type input "2024-01"
click at [215, 578] on input "Self Employed" at bounding box center [216, 577] width 9 height 9
radio input "true"
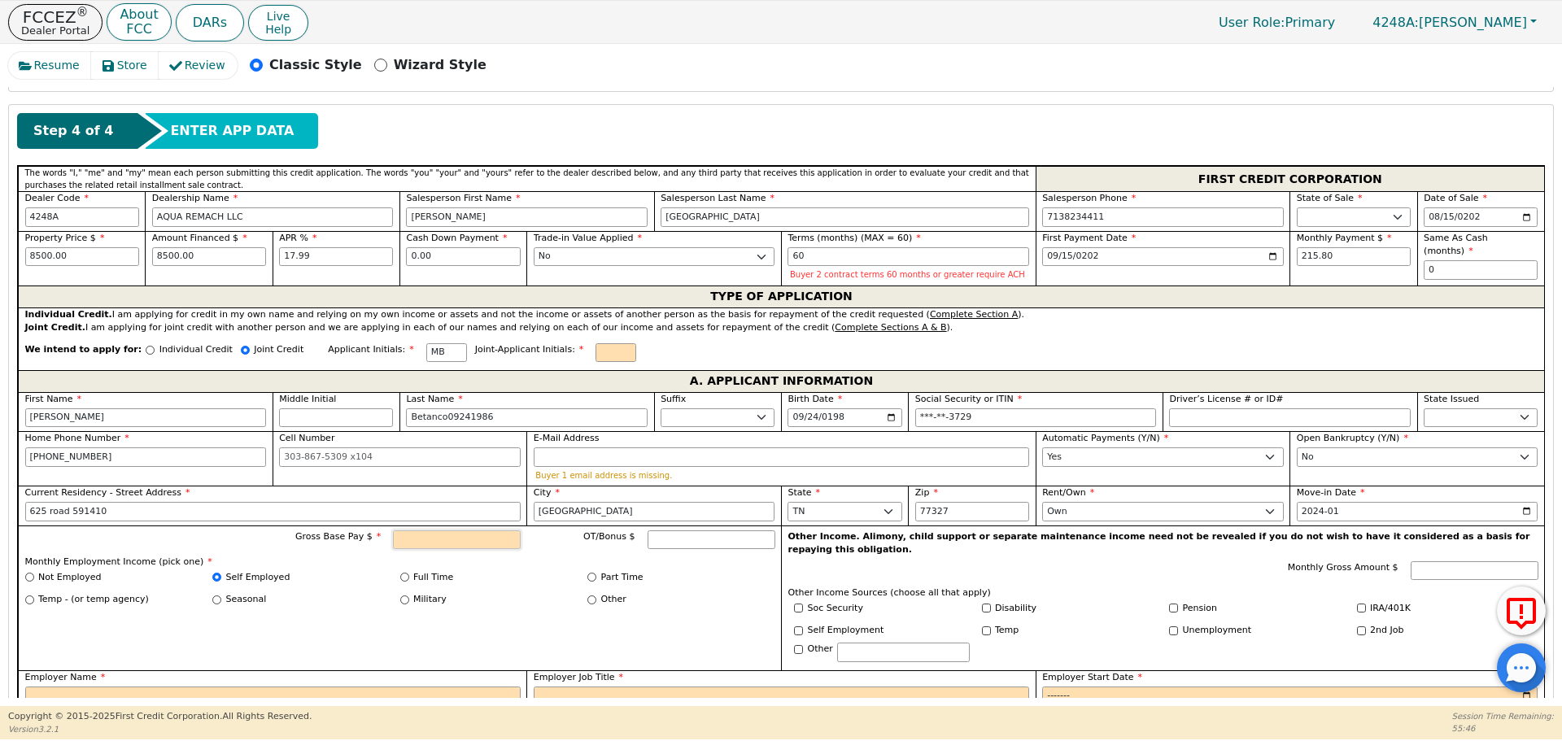
click at [422, 544] on input "Gross Base Pay $" at bounding box center [457, 541] width 128 height 20
click at [373, 567] on p "Monthly Employment Income (pick one) *" at bounding box center [400, 563] width 750 height 14
type input "6000.00"
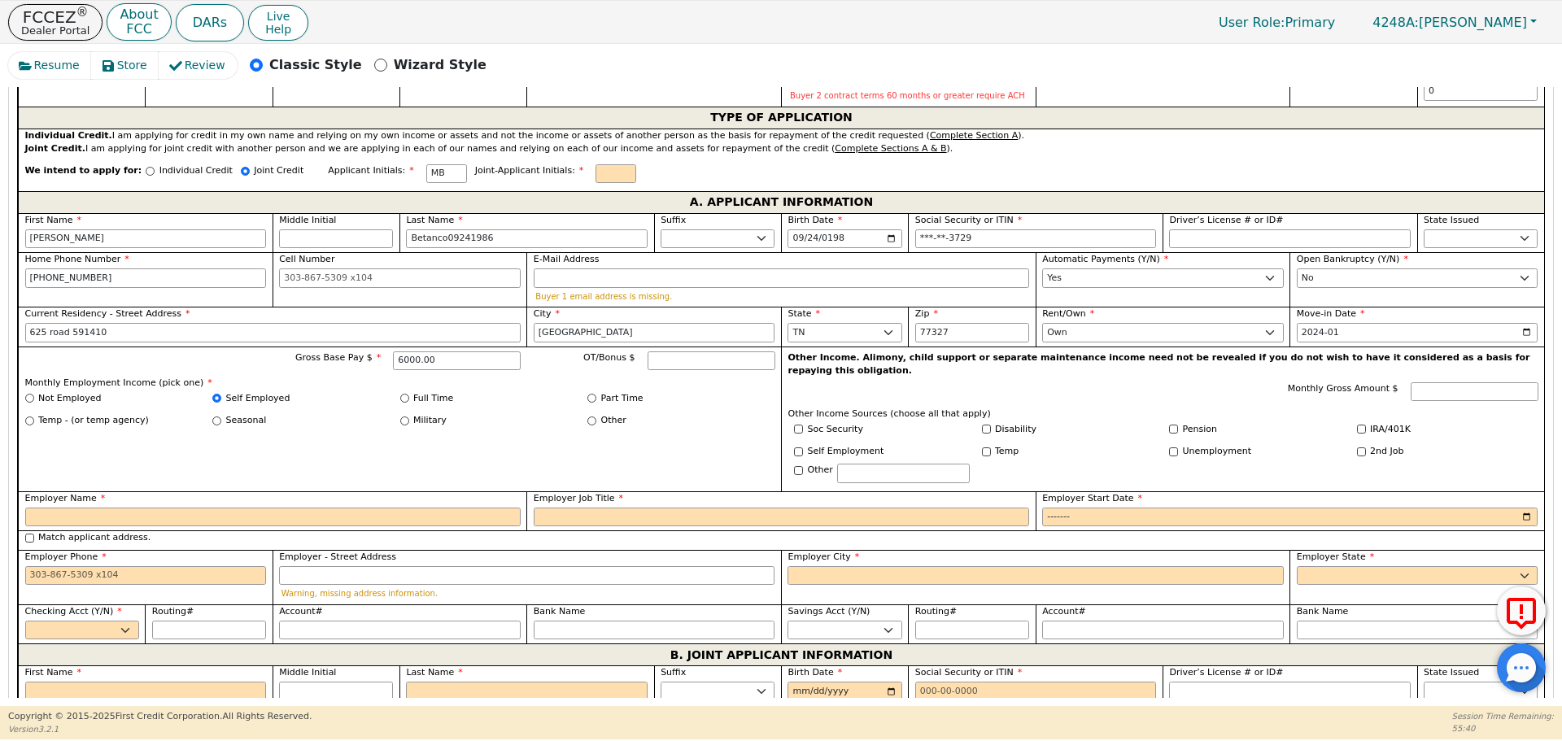
scroll to position [992, 0]
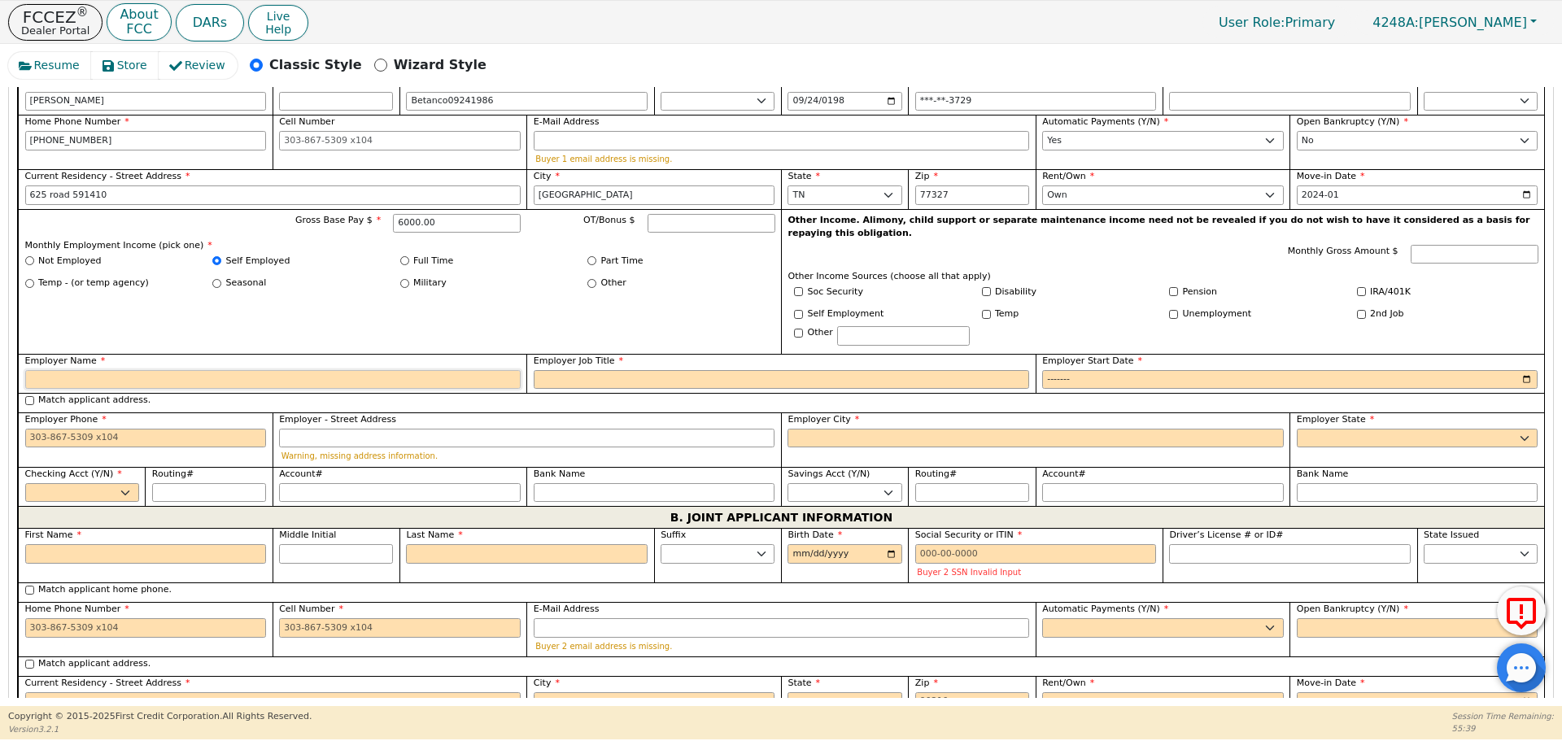
click at [350, 370] on input "Employer Name" at bounding box center [273, 380] width 496 height 20
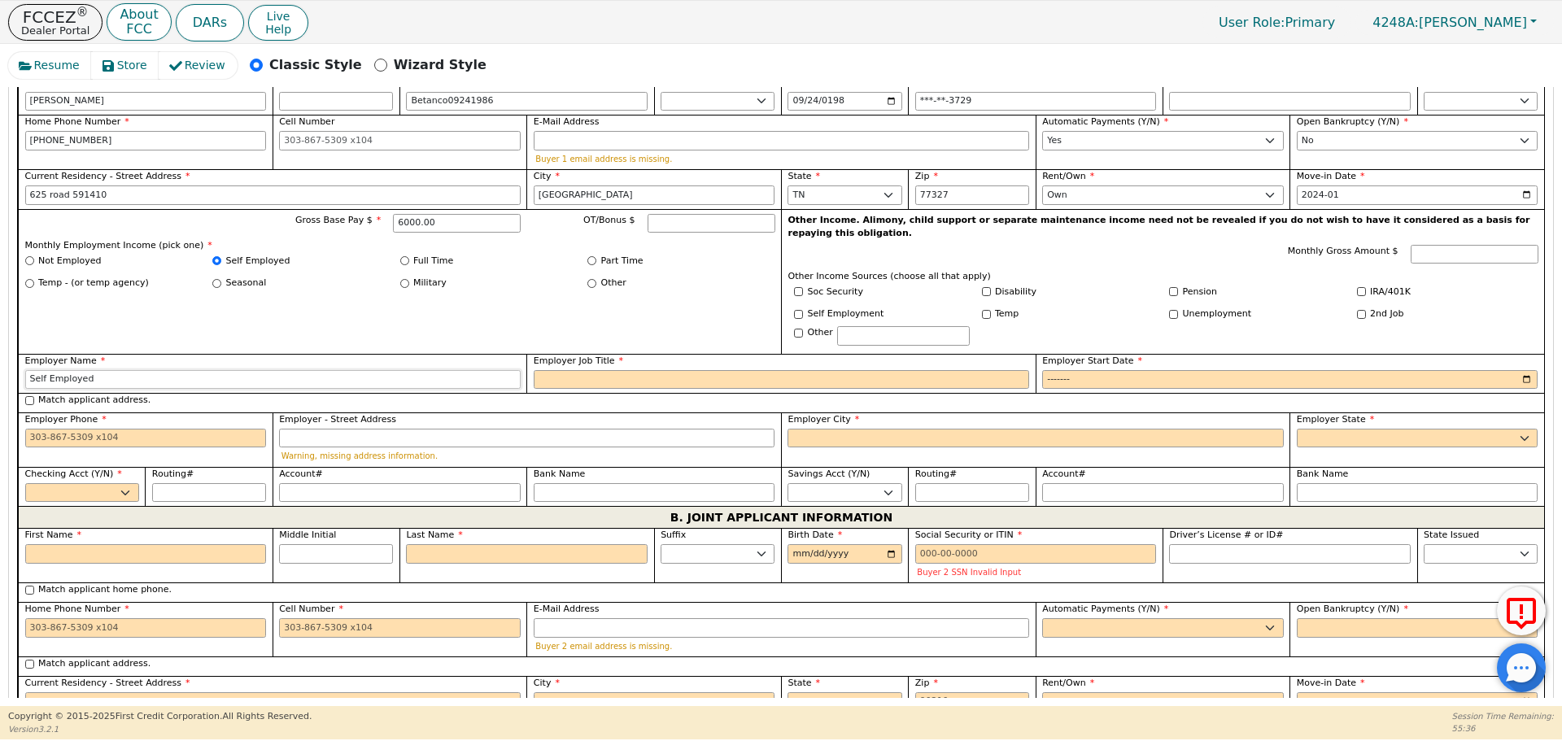
type input "Self Employed"
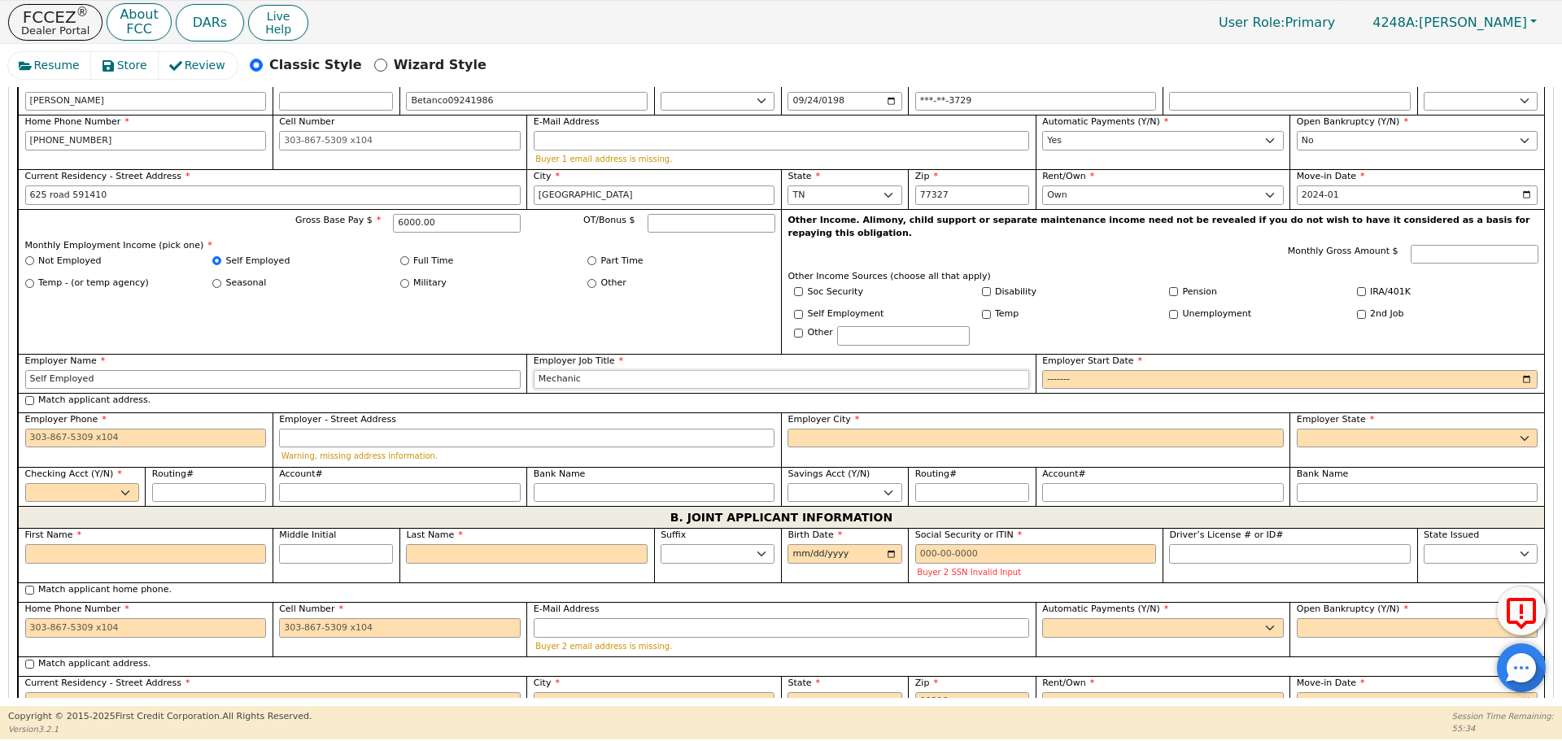
type input "Mechanic"
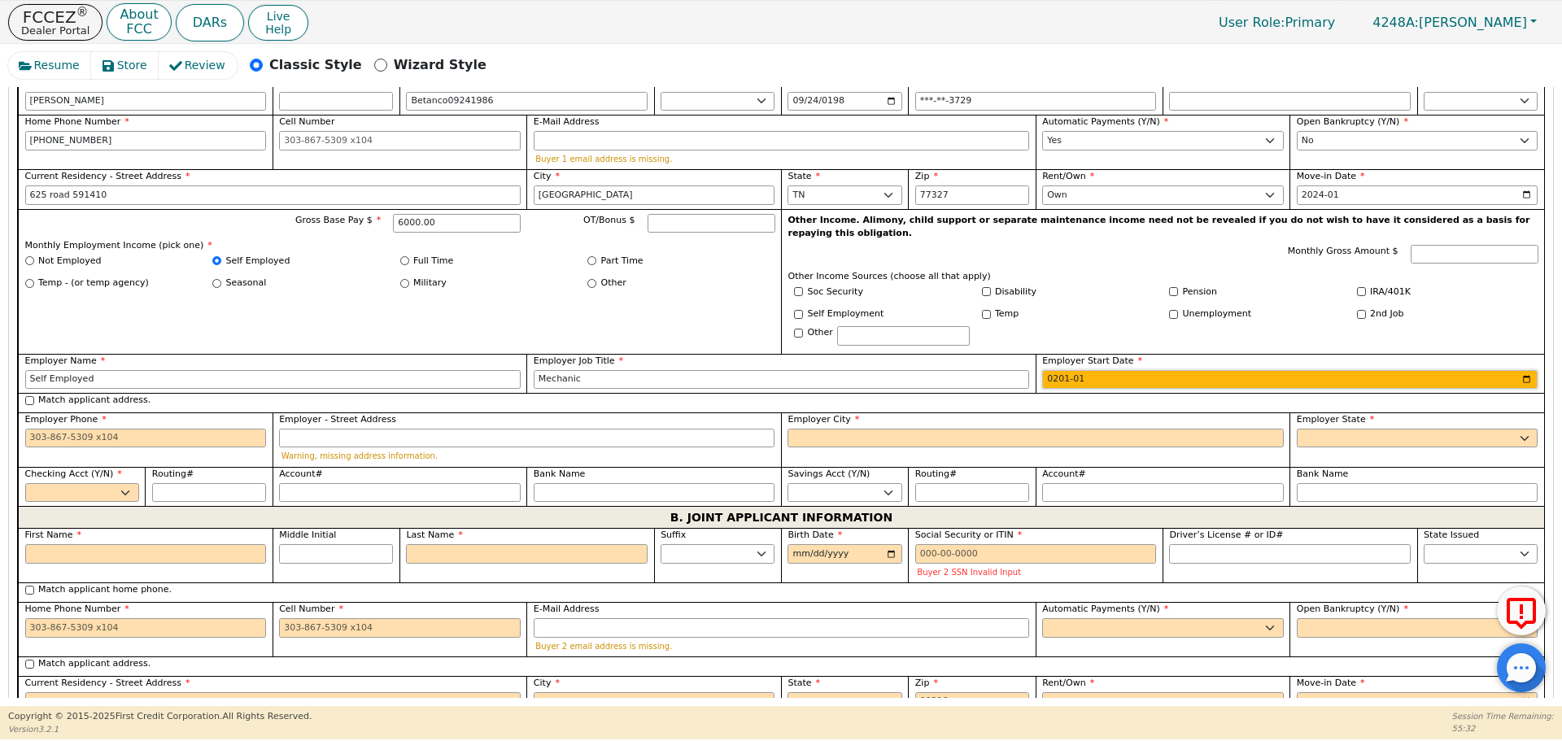
type input "2015-01"
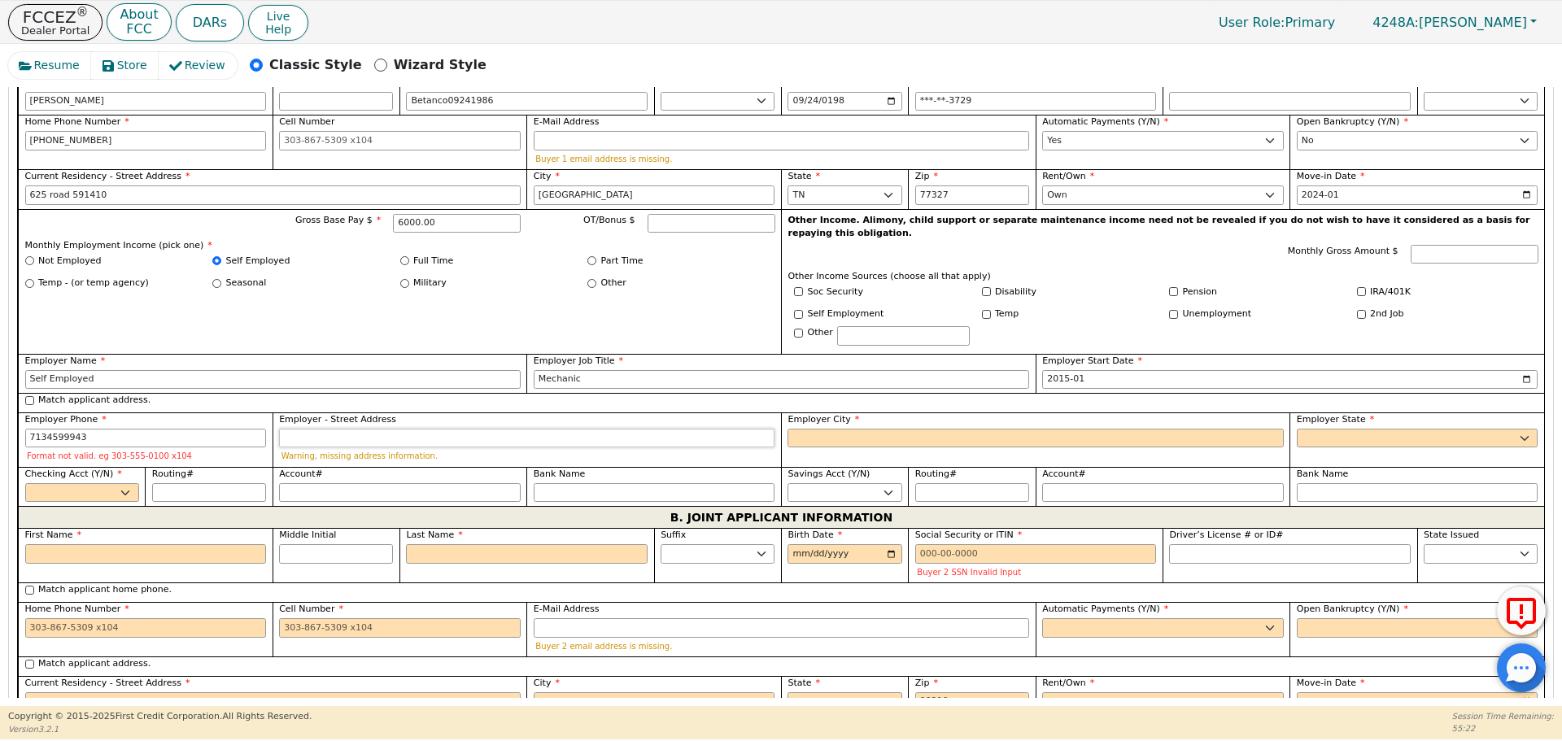
type input "[PHONE_NUMBER]"
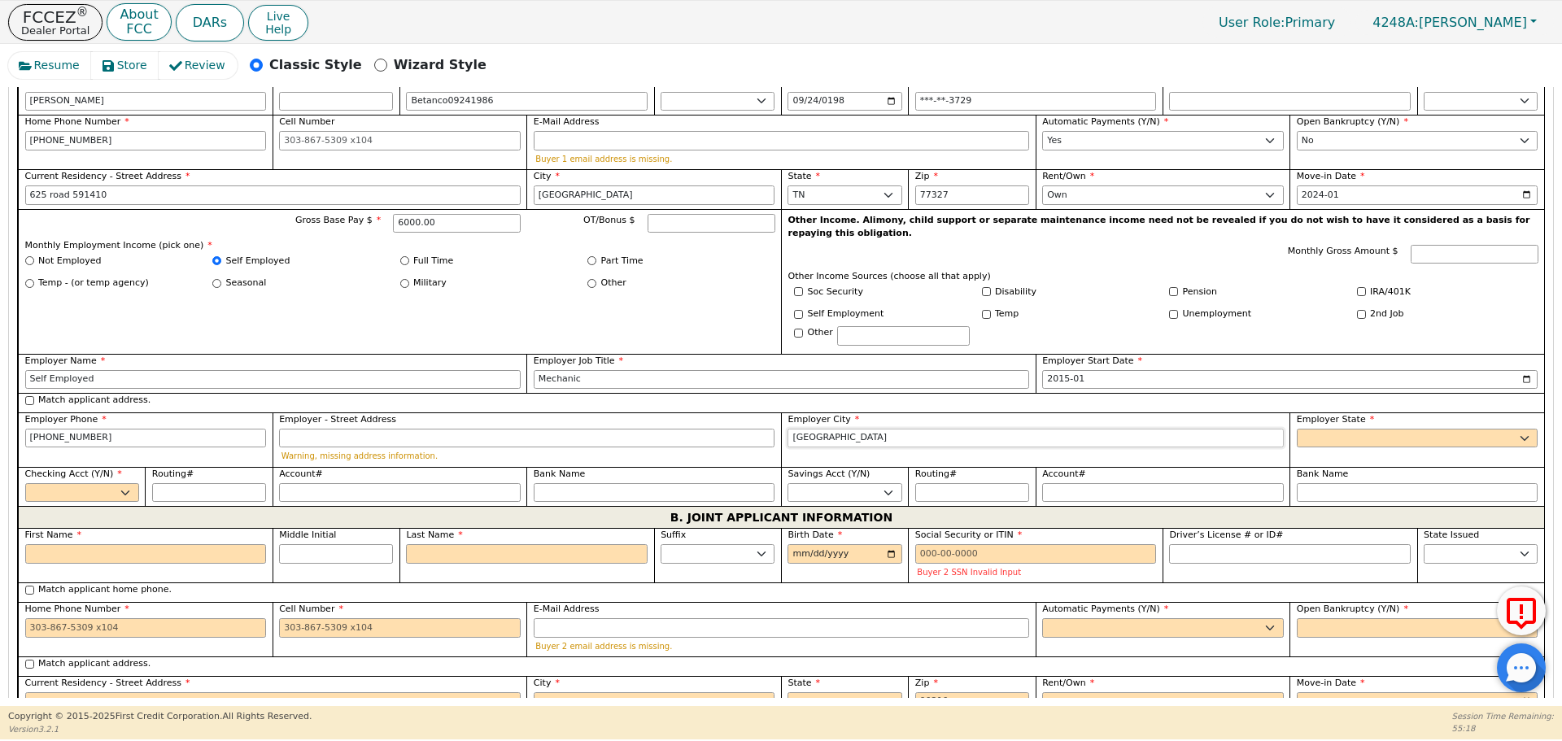
type input "[GEOGRAPHIC_DATA]"
select select "[GEOGRAPHIC_DATA]"
select select "y"
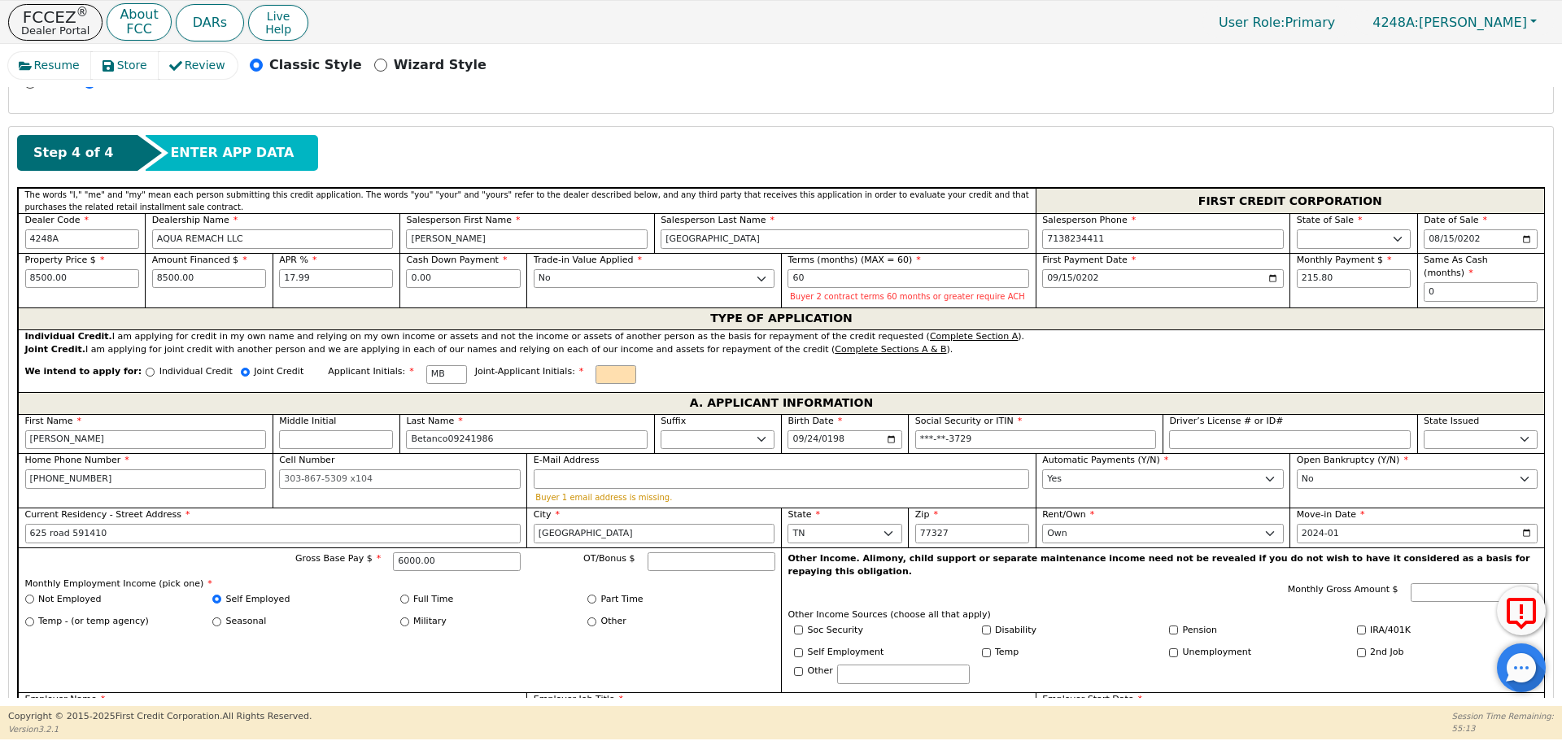
scroll to position [665, 0]
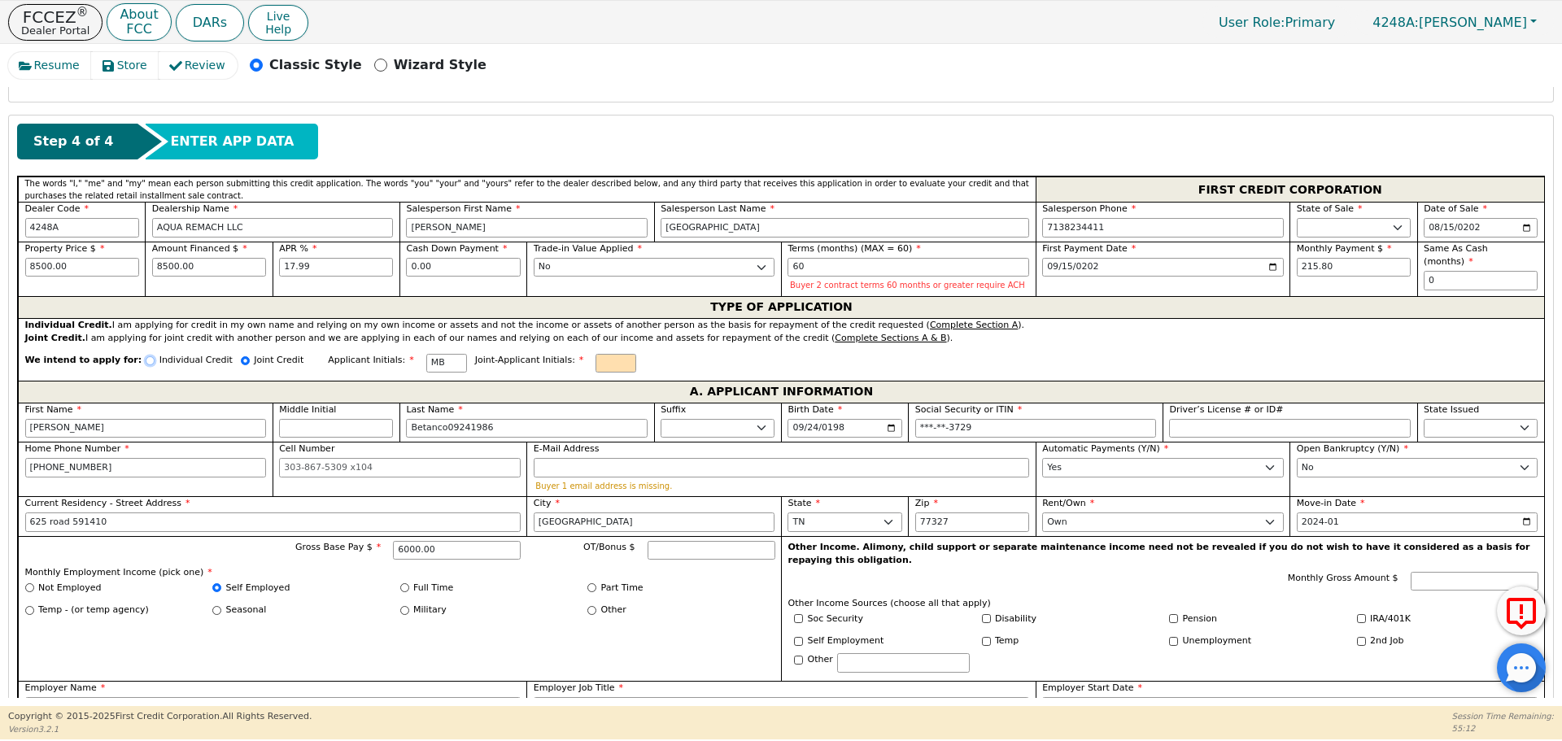
click at [146, 363] on input "Individual Credit" at bounding box center [150, 360] width 9 height 9
radio input "true"
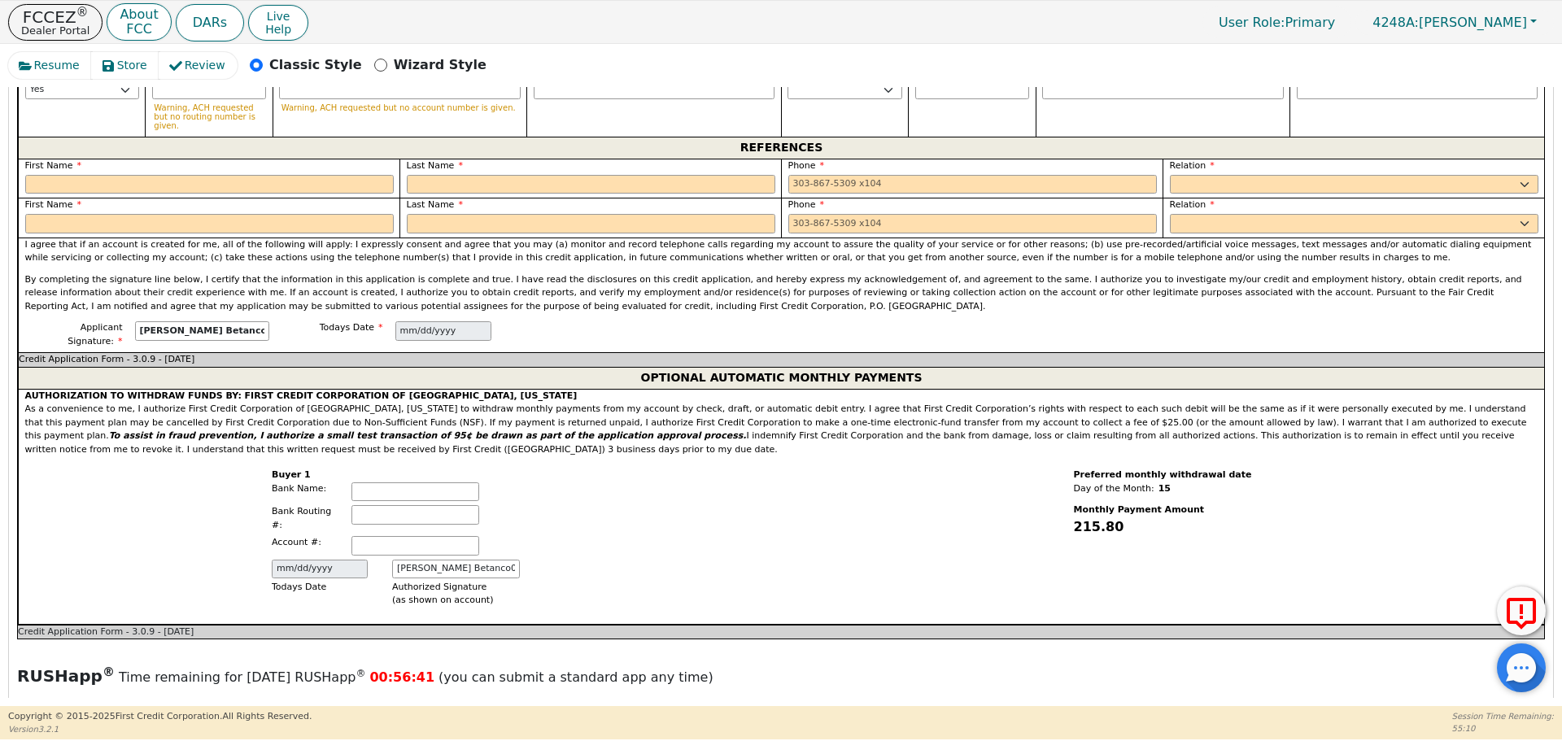
scroll to position [1290, 0]
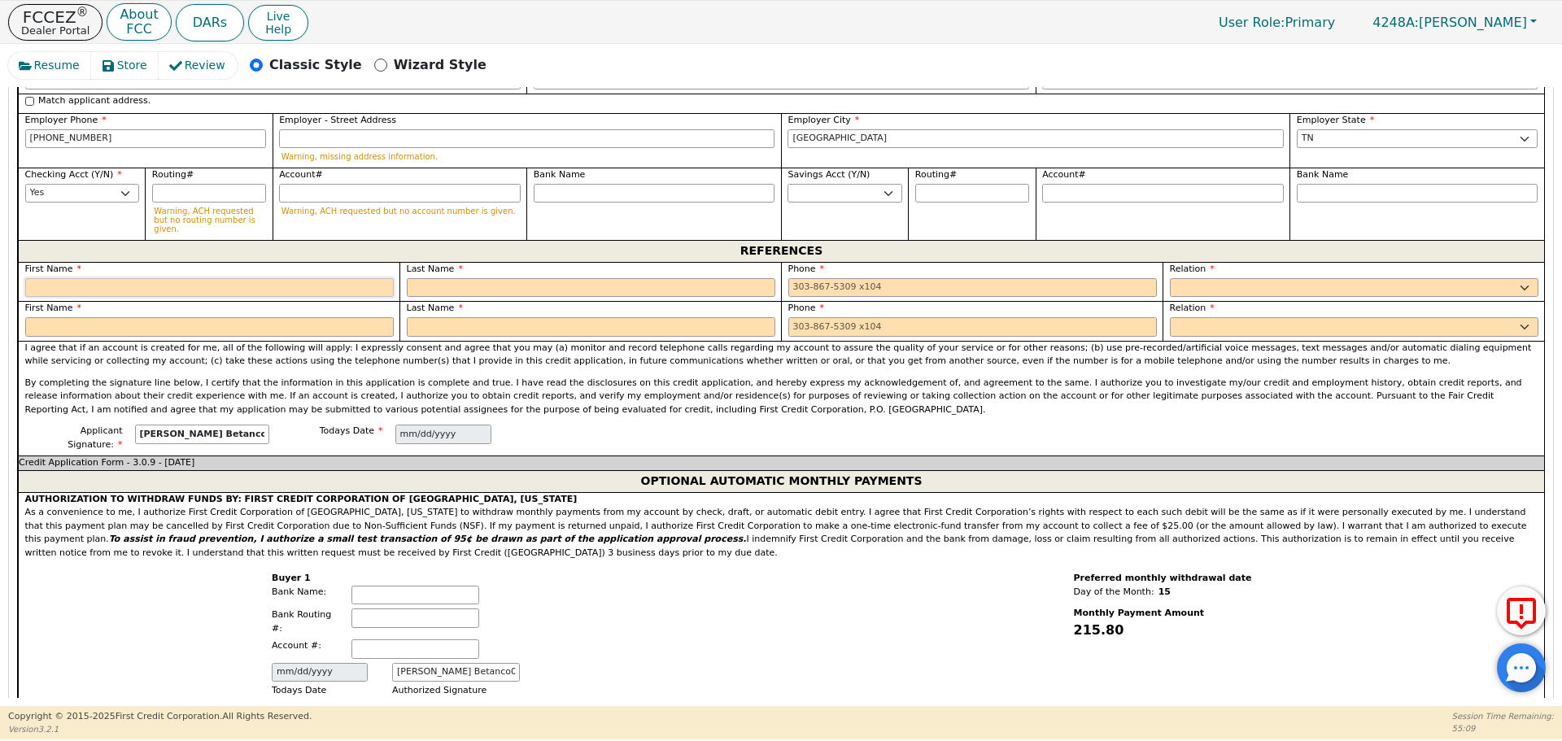
click at [180, 278] on input "text" at bounding box center [209, 288] width 369 height 20
type input "[PERSON_NAME]"
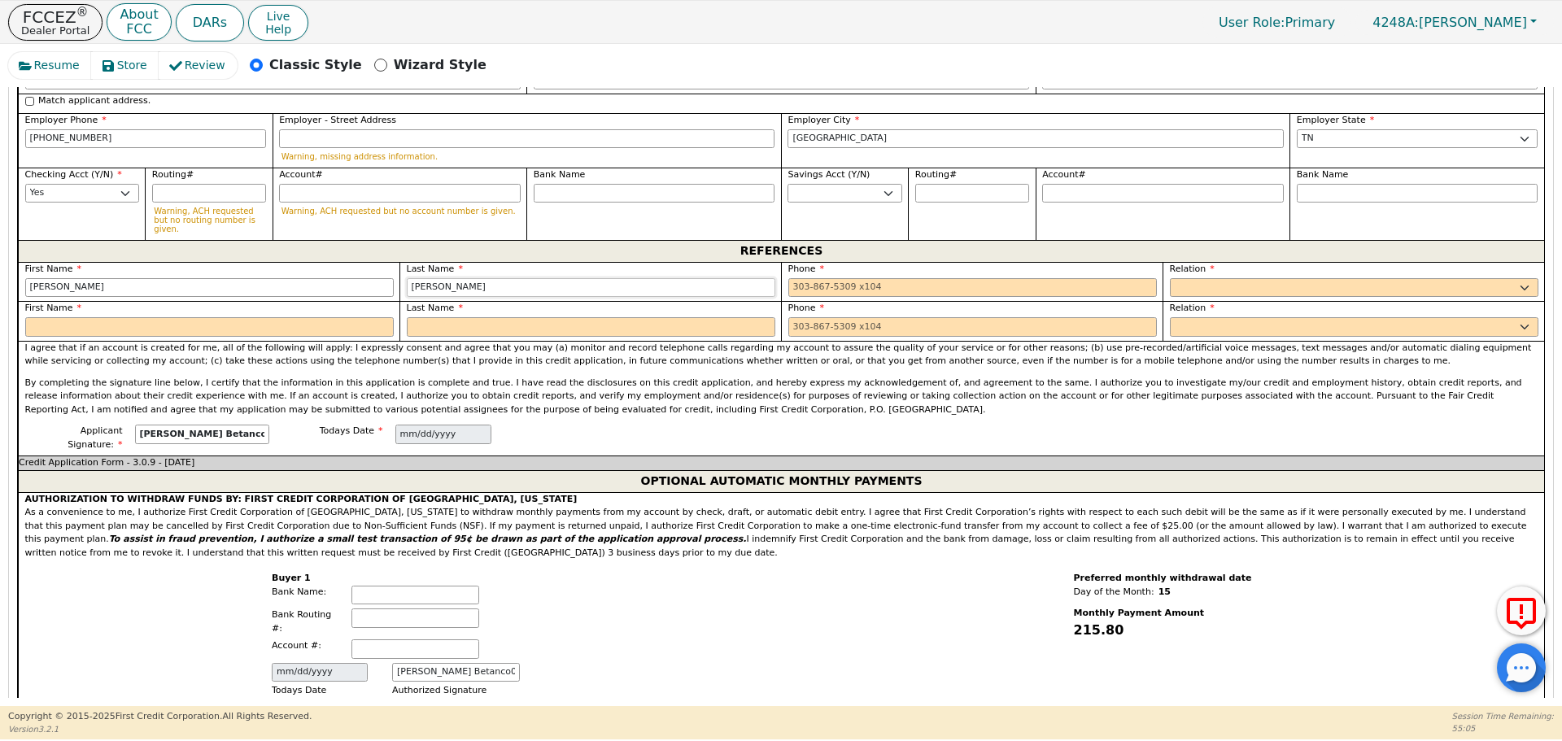
type input "[PERSON_NAME]"
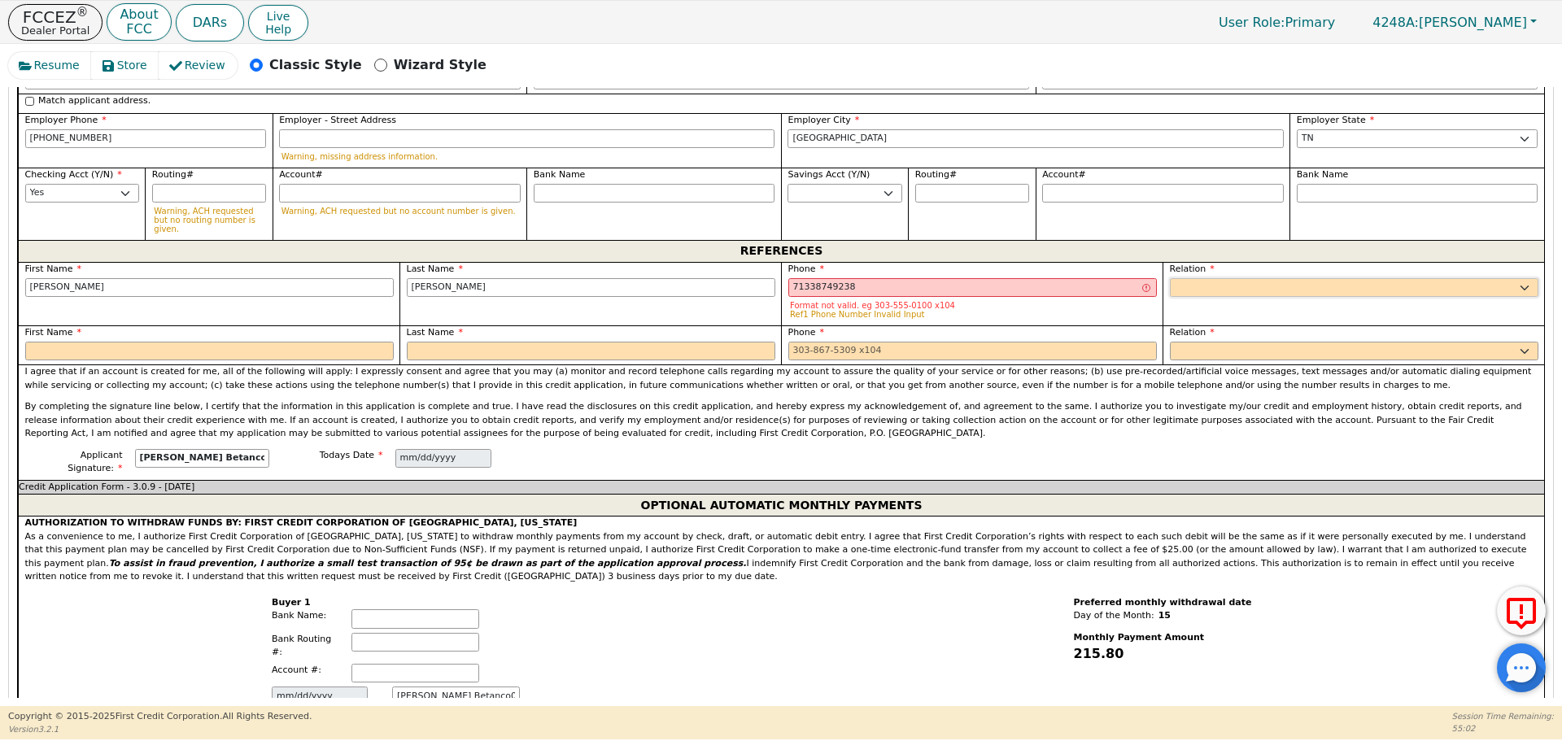
type input "[PHONE_NUMBER] 8"
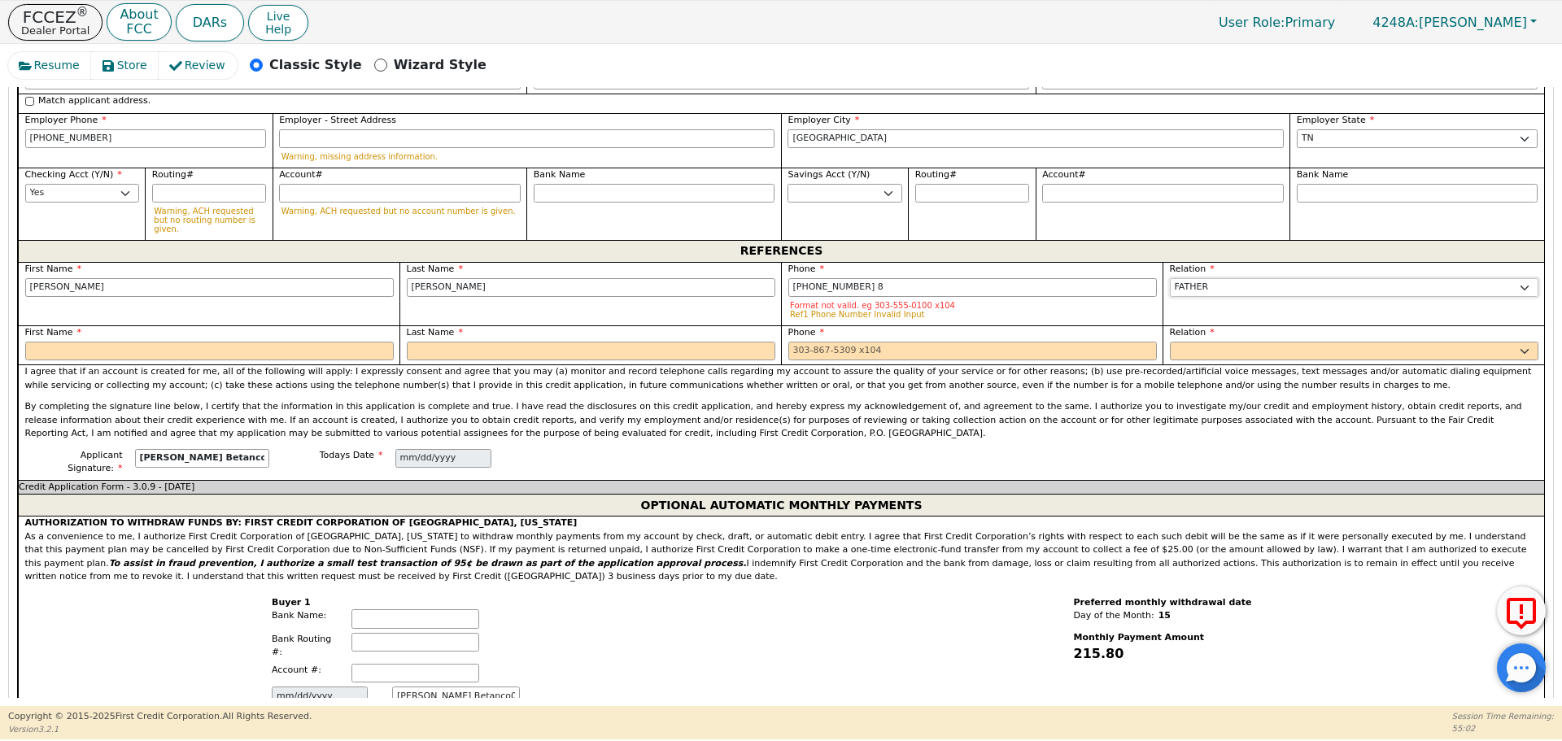
select select "FRIEND"
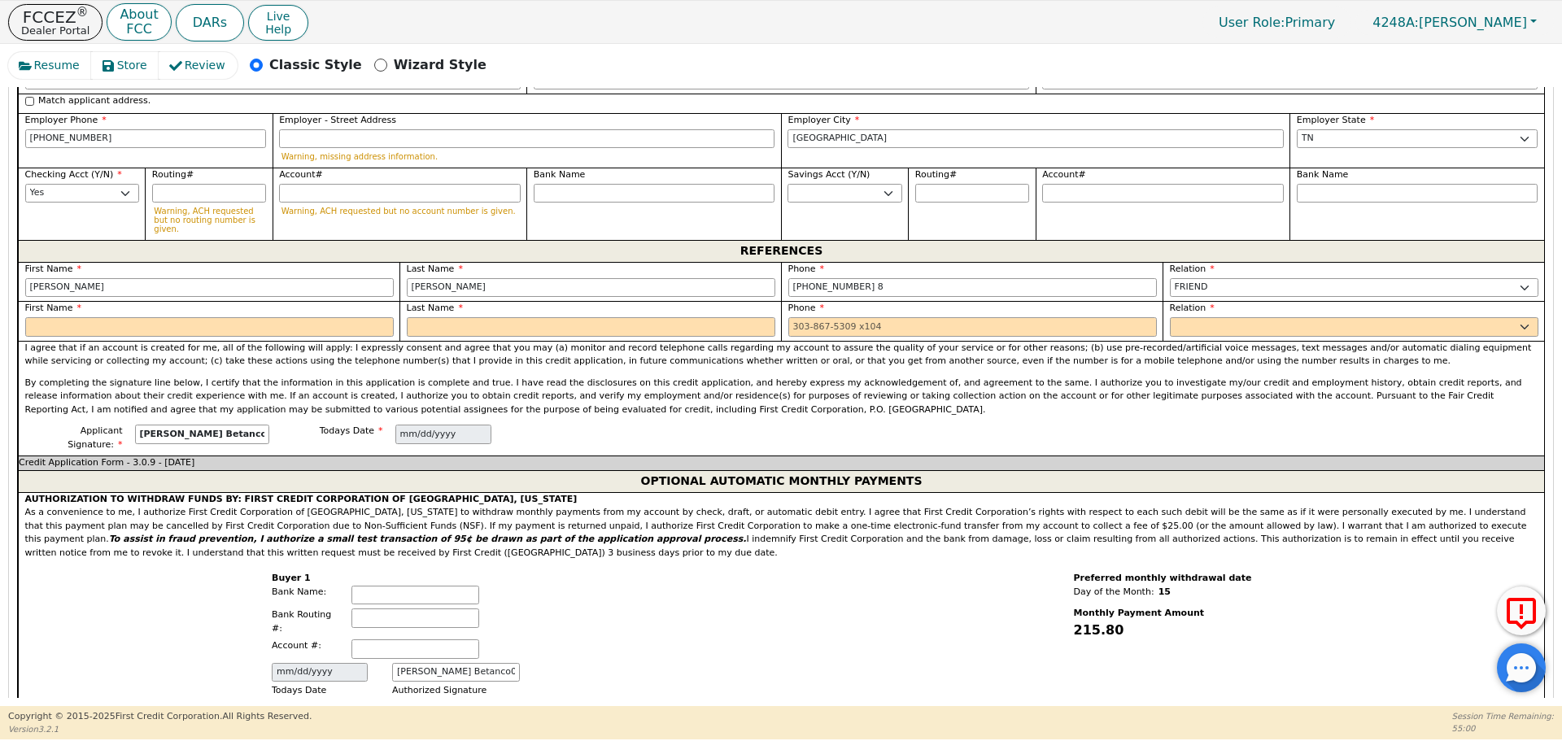
click at [281, 302] on div "First Name" at bounding box center [209, 319] width 369 height 35
click at [292, 317] on input "text" at bounding box center [209, 327] width 369 height 20
type input "[PERSON_NAME]"
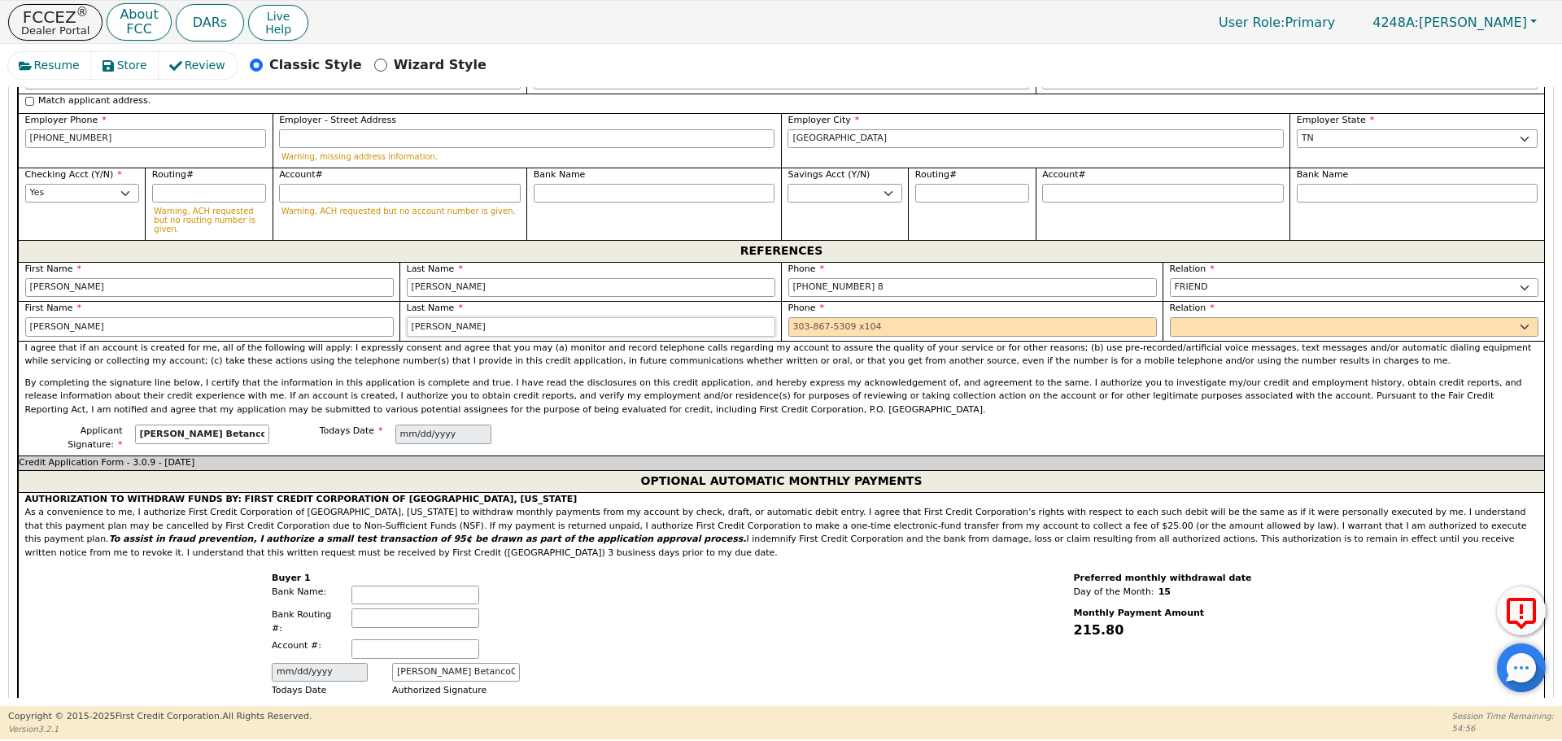
type input "[PERSON_NAME]"
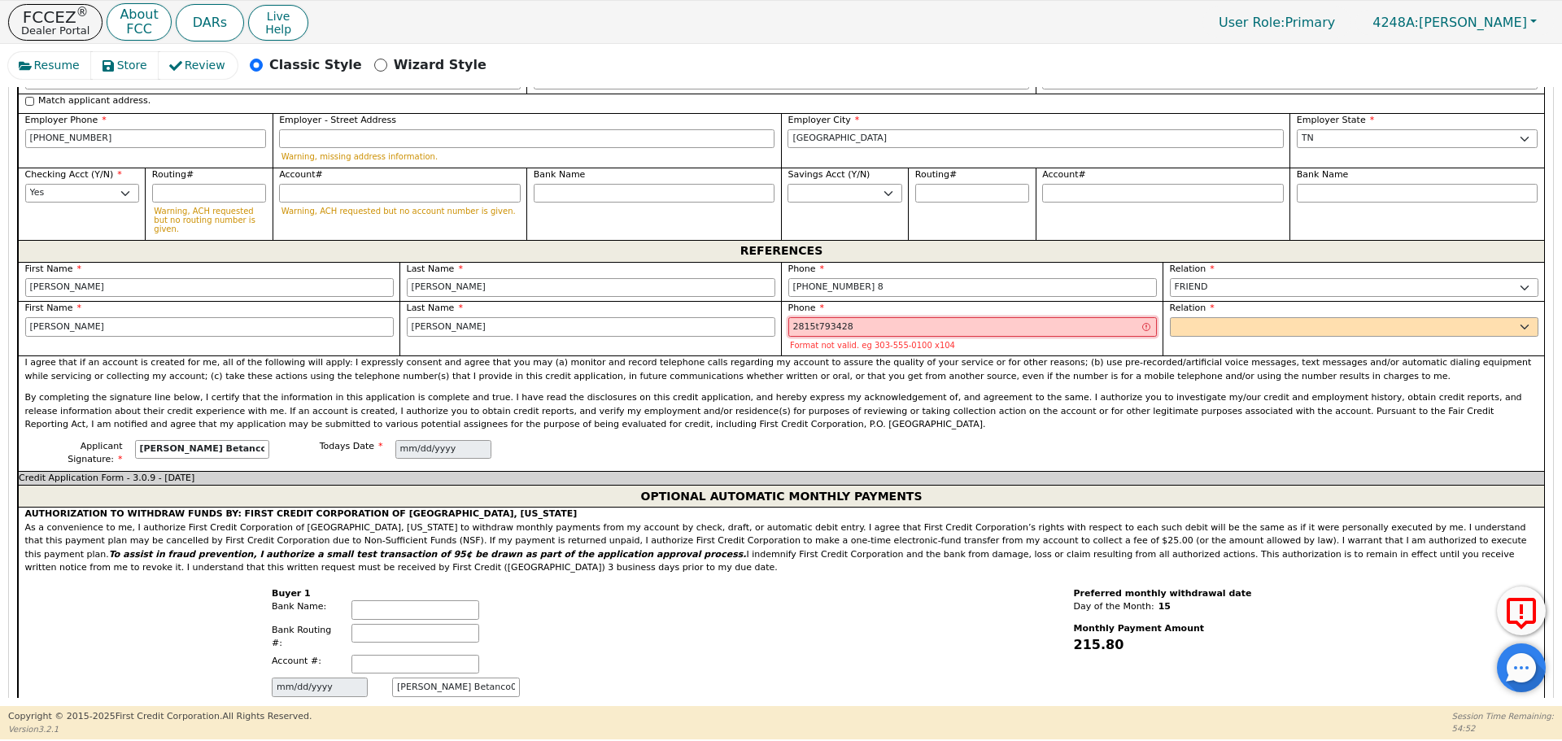
click at [813, 317] on input "2815t793428" at bounding box center [972, 327] width 369 height 20
click at [813, 317] on input "2815t79342" at bounding box center [972, 327] width 369 height 20
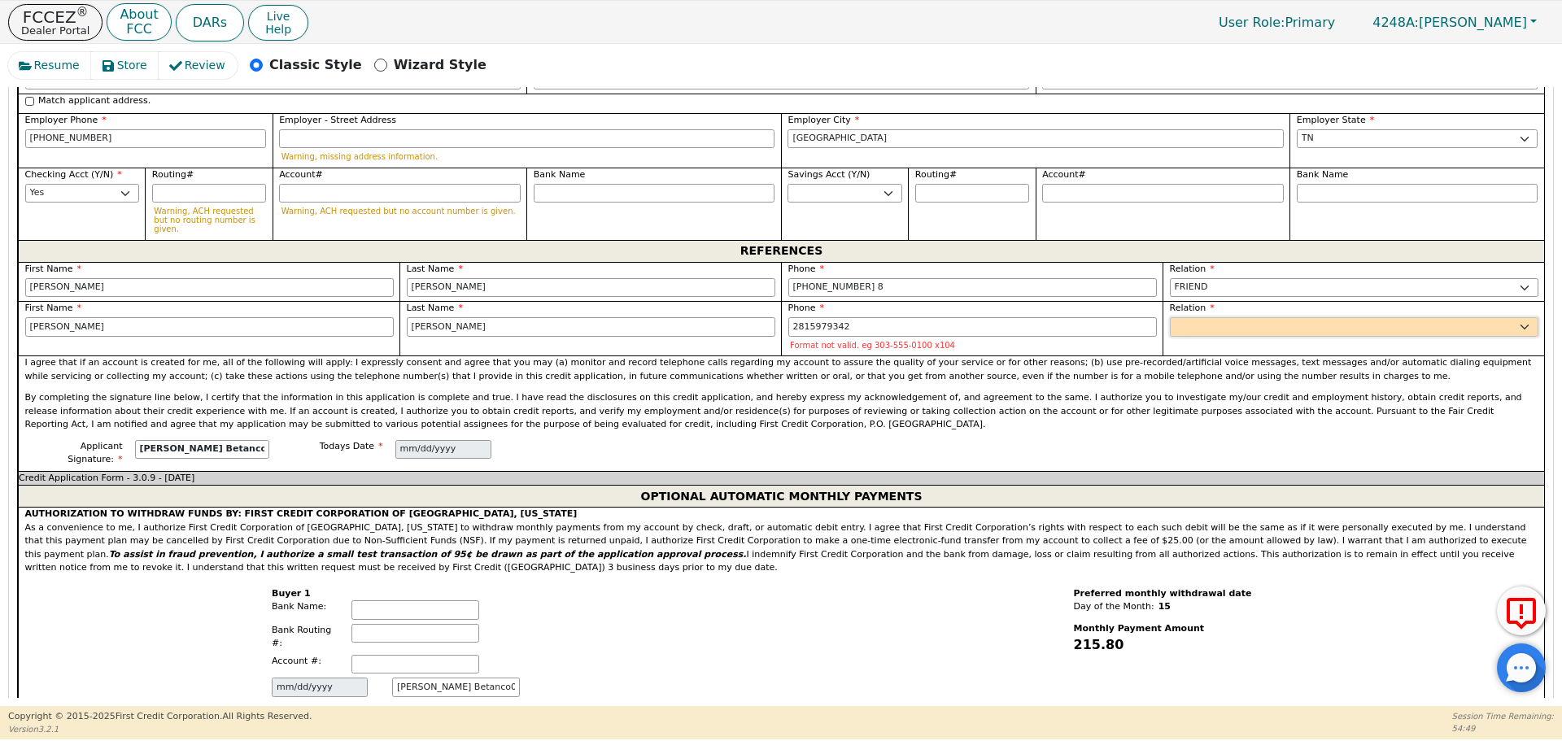
type input "[PHONE_NUMBER]"
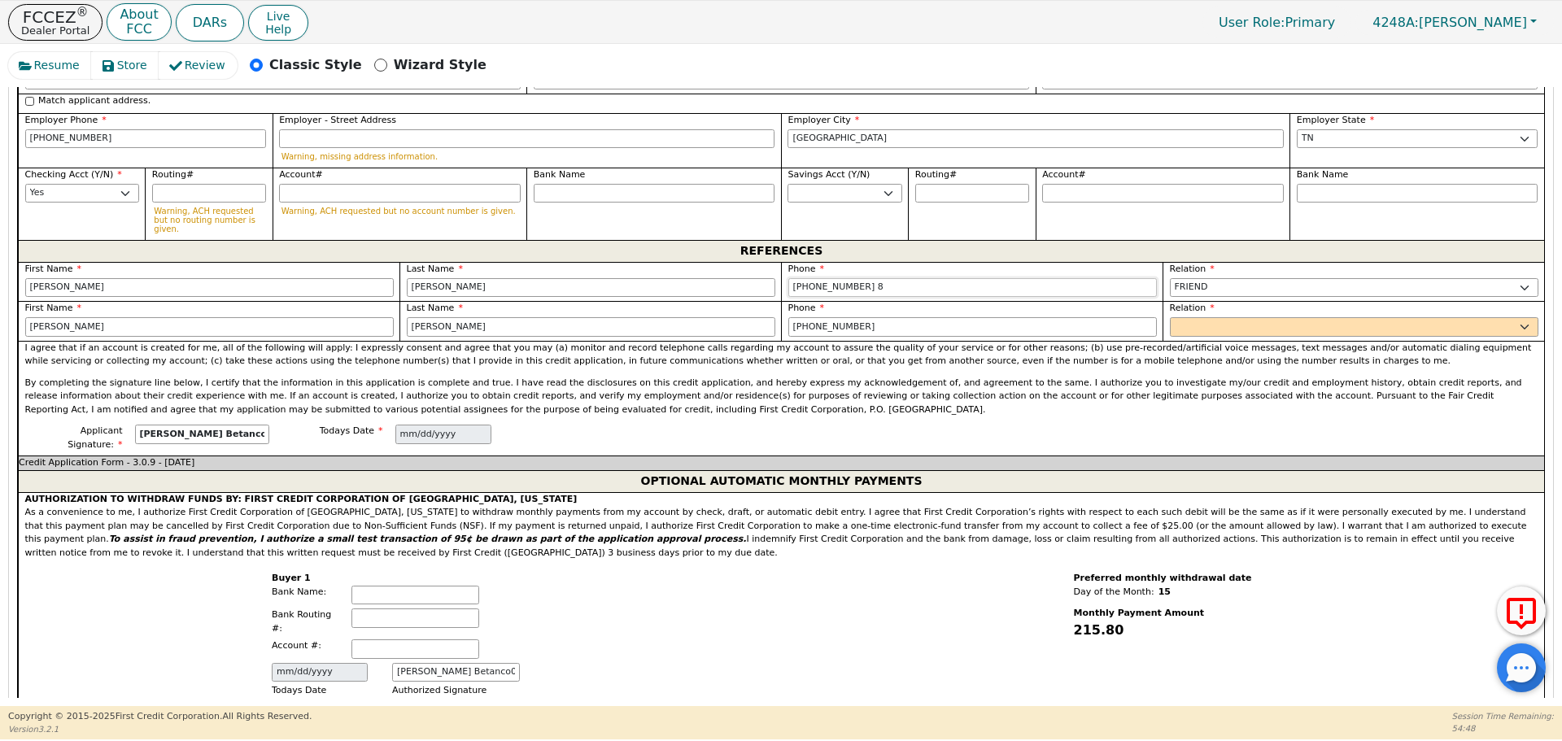
click at [856, 278] on input "[PHONE_NUMBER] 8" at bounding box center [972, 288] width 369 height 20
click at [924, 317] on input "[PHONE_NUMBER]" at bounding box center [972, 327] width 369 height 20
type input "[PHONE_NUMBER]"
select select "FRIEND"
click at [863, 494] on span "AUTHORIZATION TO WITHDRAW FUNDS BY: FIRST CREDIT CORPORATION OF [GEOGRAPHIC_DAT…" at bounding box center [776, 526] width 1502 height 64
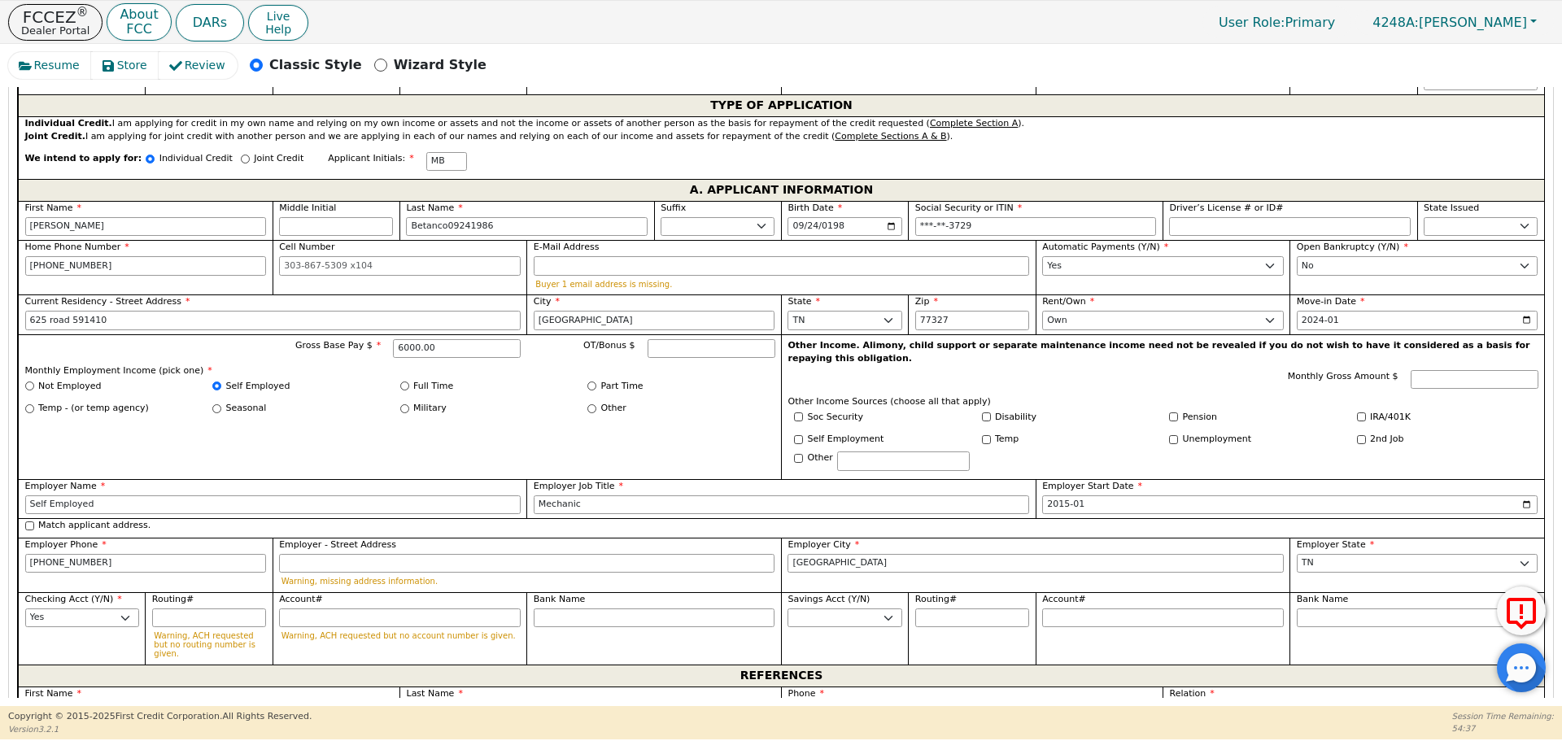
scroll to position [1981, 0]
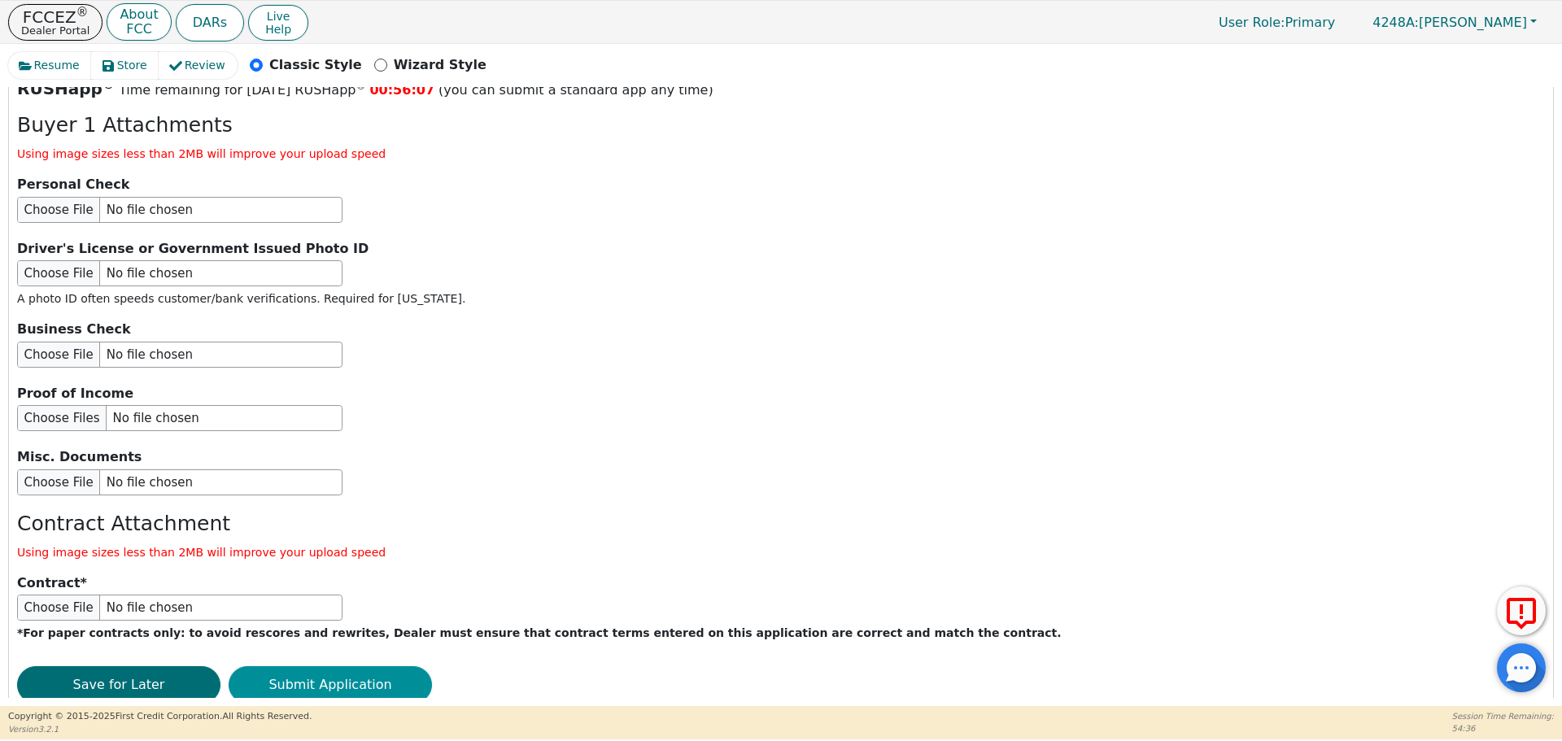
click at [392, 666] on button "Submit Application" at bounding box center [330, 684] width 203 height 37
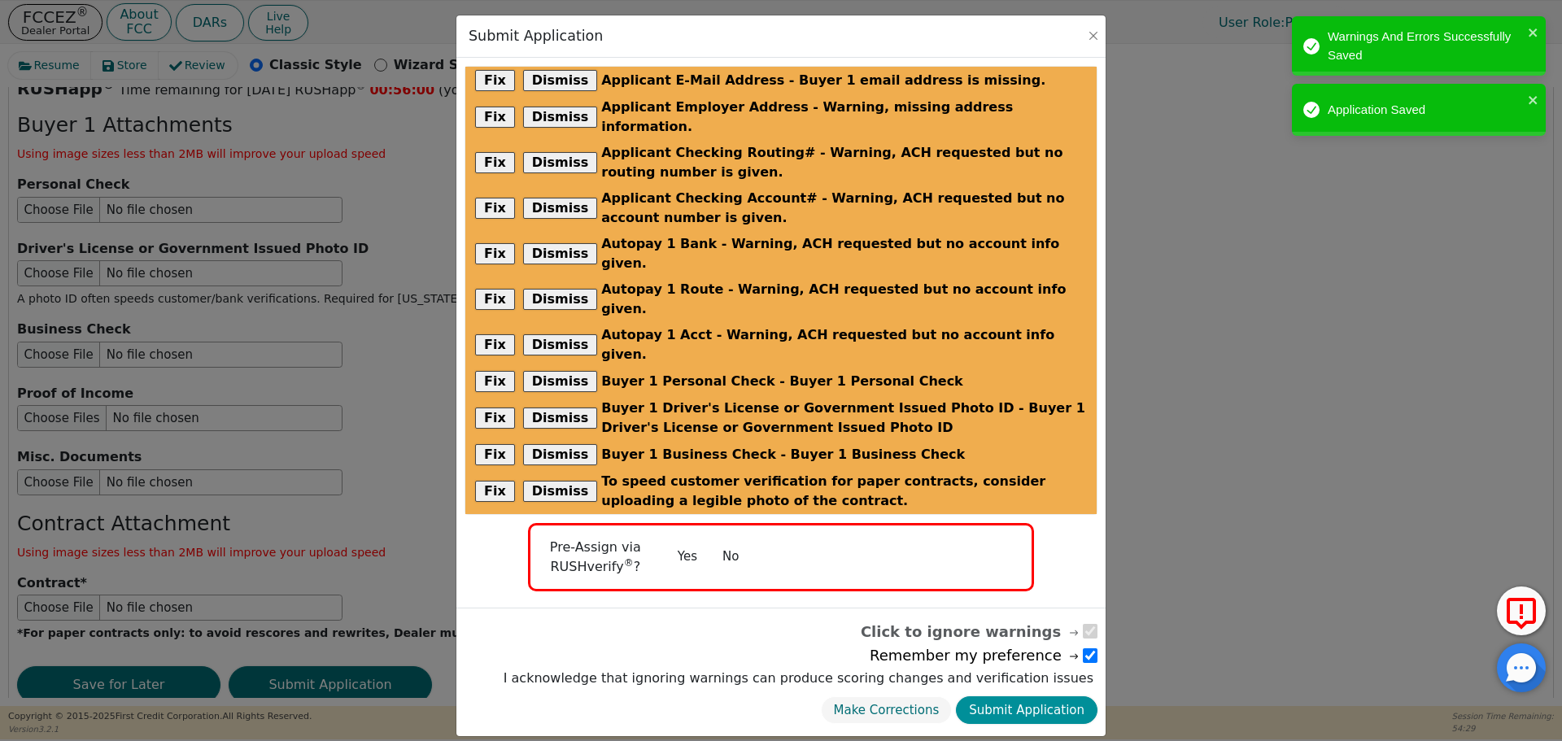
click at [1011, 697] on button "Submit Application" at bounding box center [1027, 711] width 142 height 28
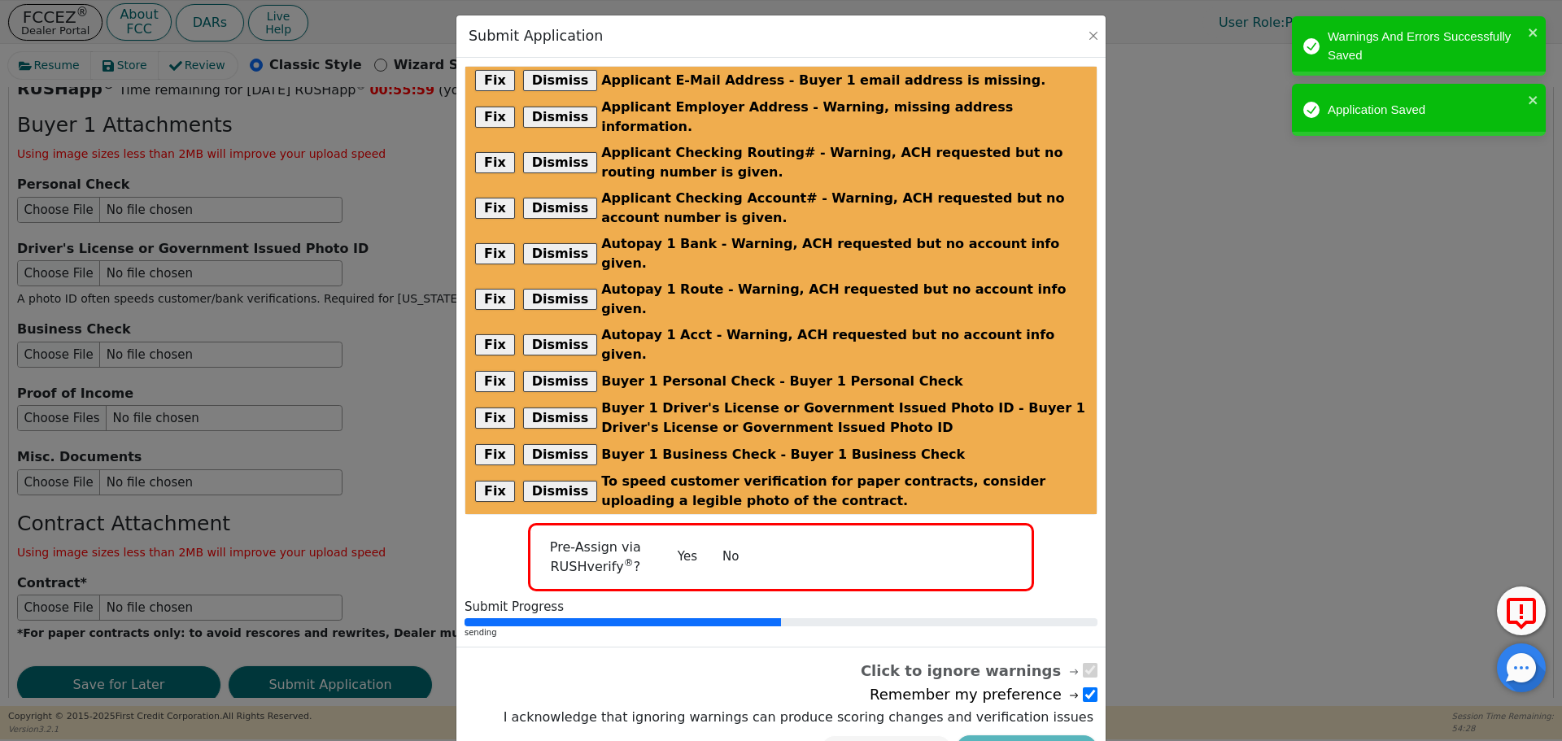
radio input "false"
checkbox input "false"
